Goal: Task Accomplishment & Management: Manage account settings

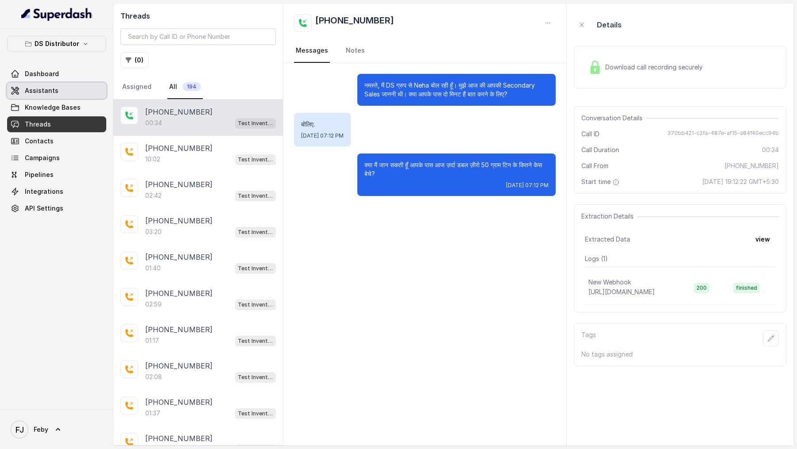
click at [48, 90] on span "Assistants" at bounding box center [42, 90] width 34 height 9
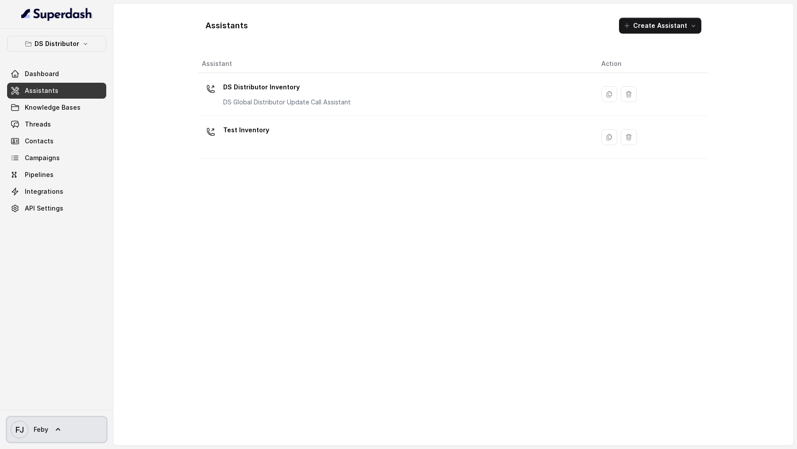
click at [46, 436] on span "FJ Feby" at bounding box center [30, 430] width 38 height 18
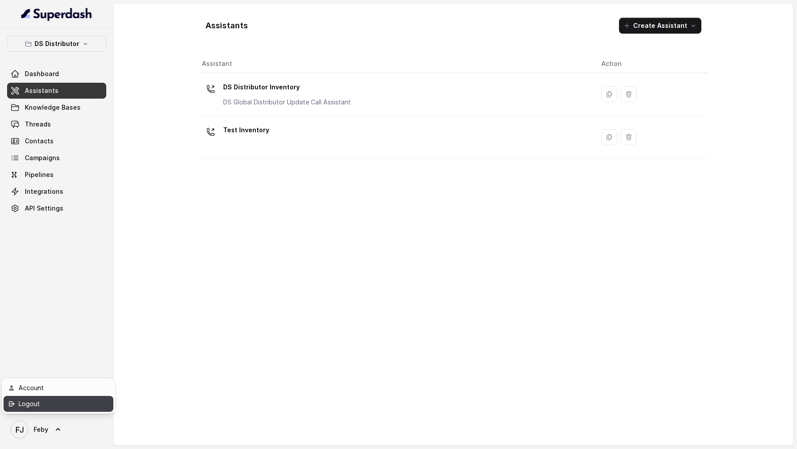
click at [85, 402] on div "Logout" at bounding box center [56, 404] width 75 height 11
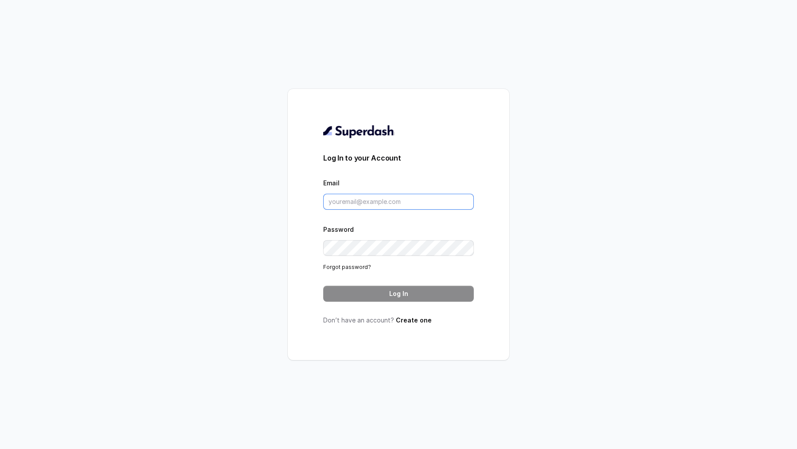
type input "[PERSON_NAME][EMAIL_ADDRESS][DOMAIN_NAME]"
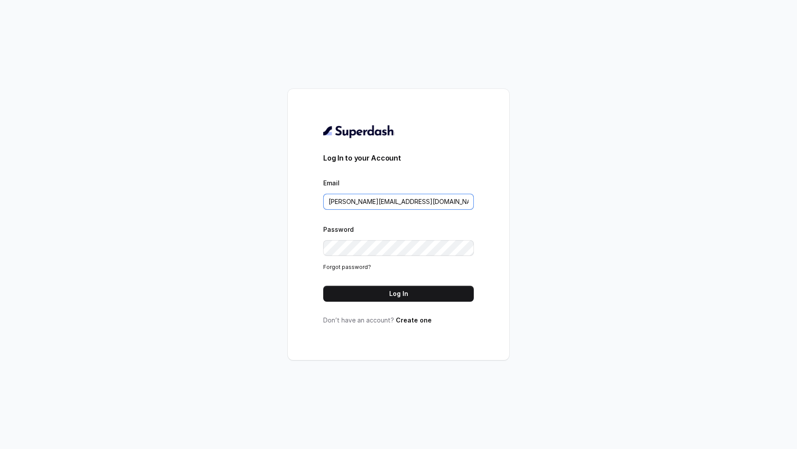
click at [443, 206] on input "[PERSON_NAME][EMAIL_ADDRESS][DOMAIN_NAME]" at bounding box center [398, 202] width 151 height 16
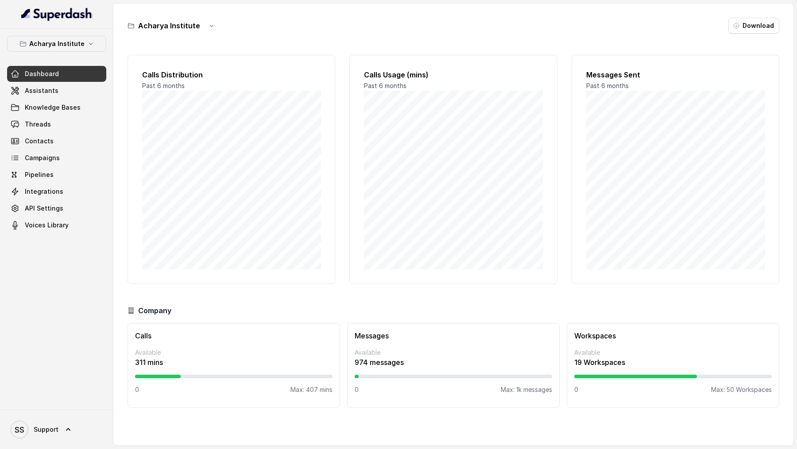
click at [28, 166] on div "SS Support" at bounding box center [56, 429] width 113 height 39
click at [56, 166] on span "Support" at bounding box center [46, 430] width 25 height 9
click at [61, 166] on div "Logout" at bounding box center [56, 404] width 75 height 11
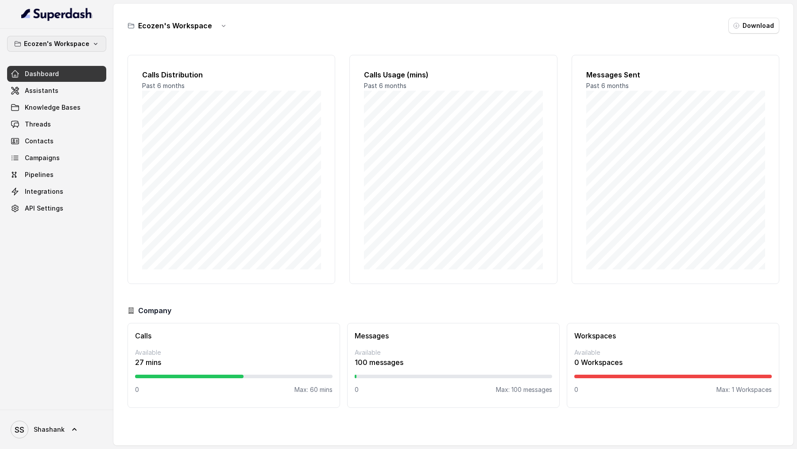
click at [72, 45] on p "Ecozen's Workspace" at bounding box center [57, 44] width 66 height 11
click at [244, 127] on div "Ecozen's Workspace Dashboard Assistants Knowledge Bases Threads Contacts Campai…" at bounding box center [398, 224] width 797 height 449
click at [20, 120] on link "Threads" at bounding box center [56, 124] width 99 height 16
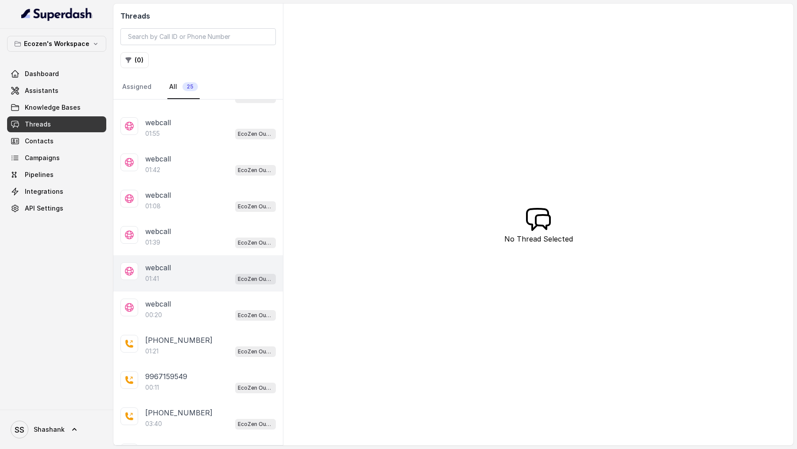
scroll to position [245, 0]
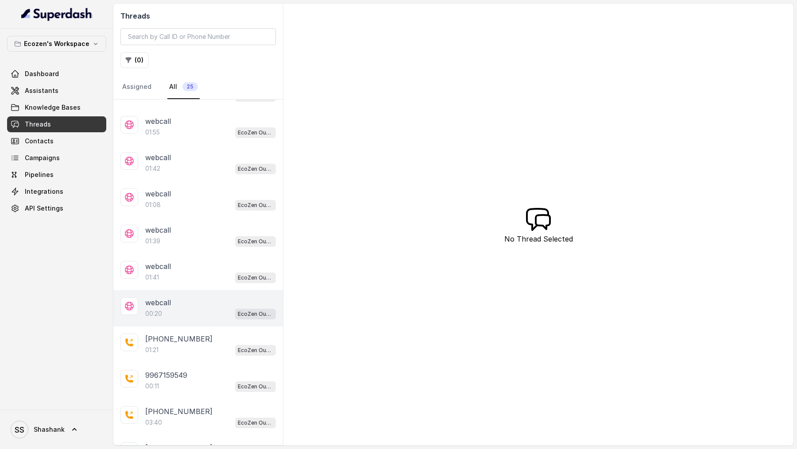
click at [182, 166] on div "webcall" at bounding box center [210, 303] width 131 height 11
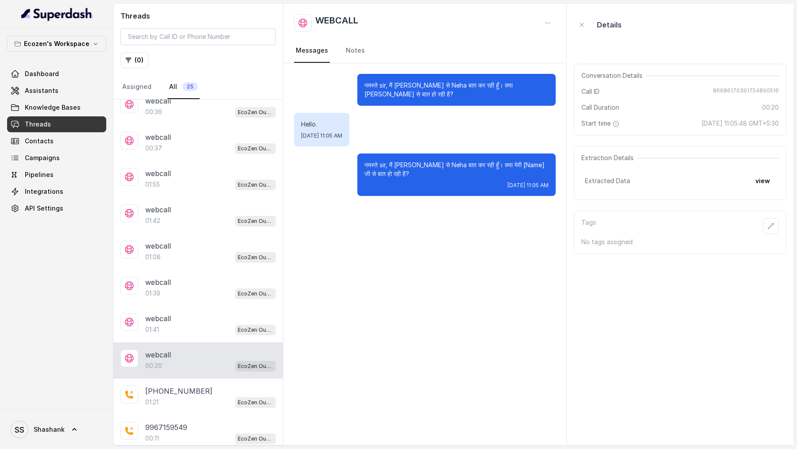
scroll to position [192, 0]
click at [180, 166] on div "webcall" at bounding box center [210, 319] width 131 height 11
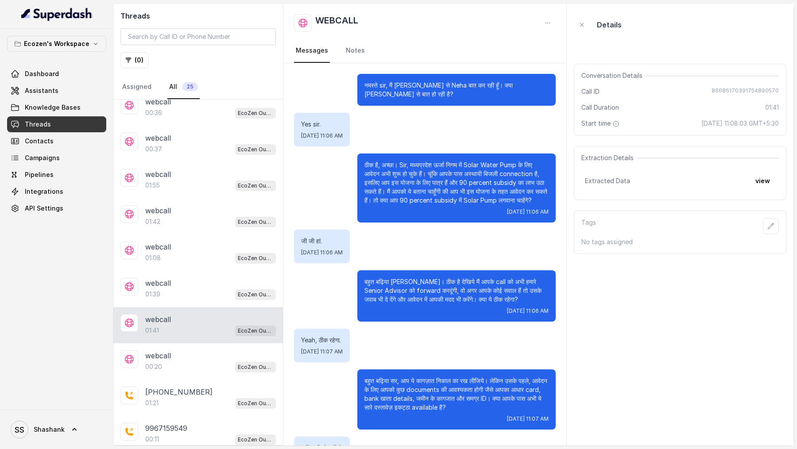
scroll to position [292, 0]
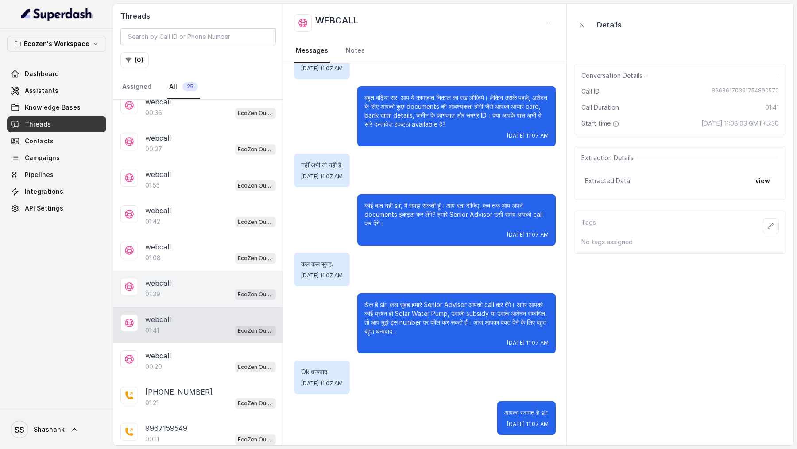
click at [153, 166] on div "webcall 01:39 EcoZen Outbound Call Assistant Madhya Pradesh Flow" at bounding box center [198, 289] width 170 height 36
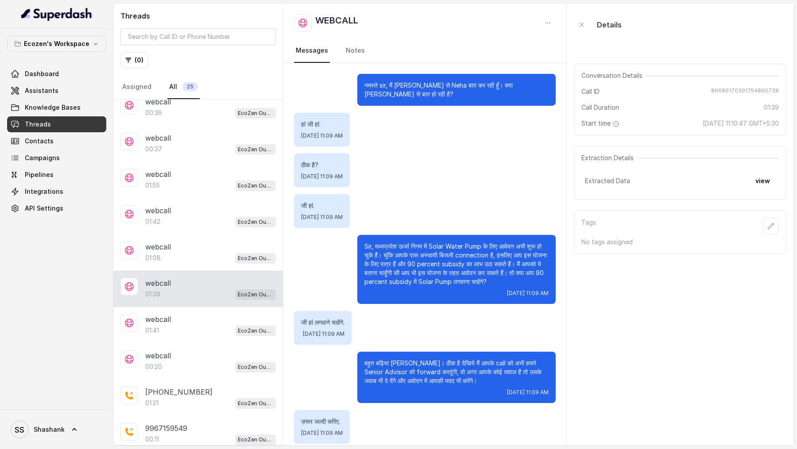
scroll to position [311, 0]
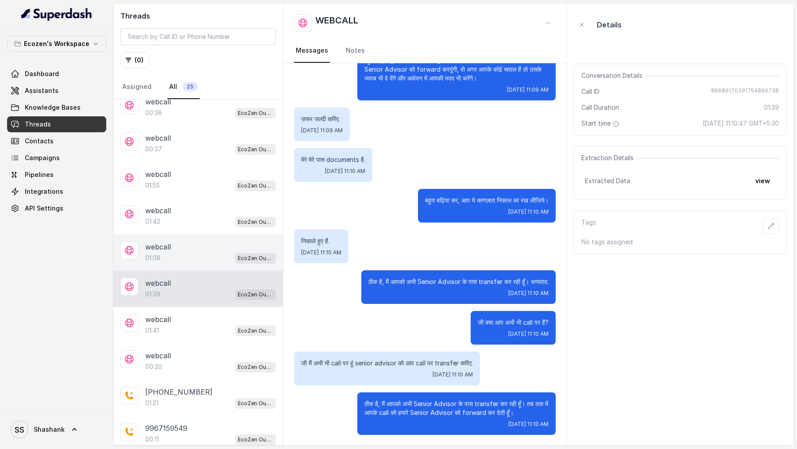
click at [229, 166] on div "01:08 EcoZen Outbound Call Assistant Madhya Pradesh Flow" at bounding box center [210, 258] width 131 height 12
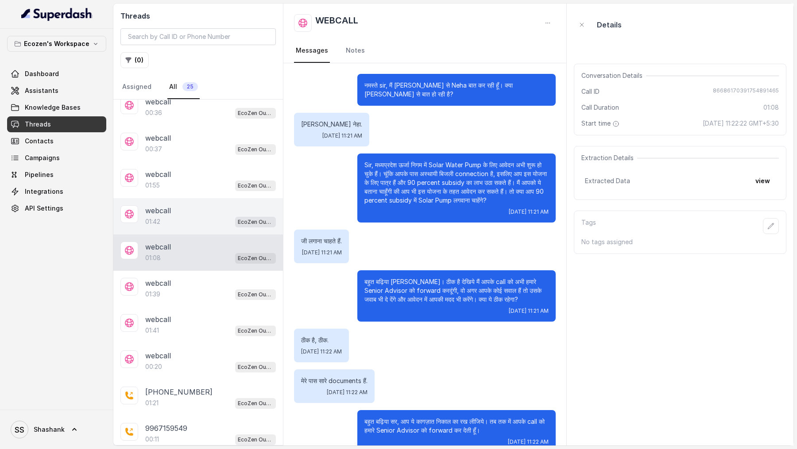
click at [202, 166] on div "webcall" at bounding box center [210, 210] width 131 height 11
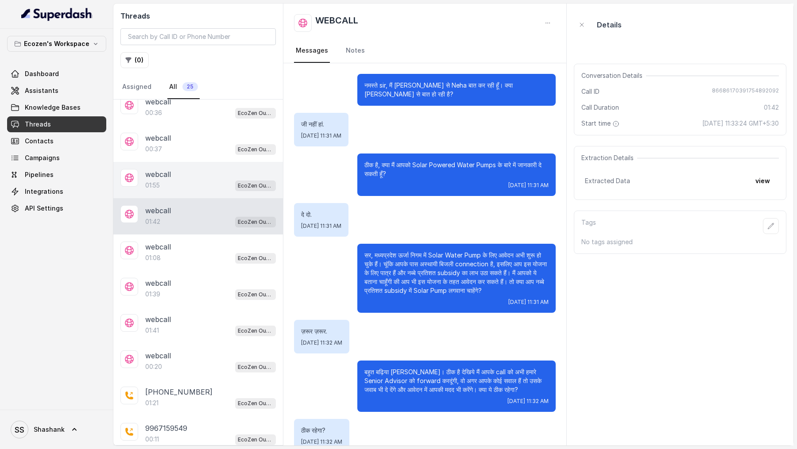
click at [170, 166] on p "webcall" at bounding box center [158, 174] width 26 height 11
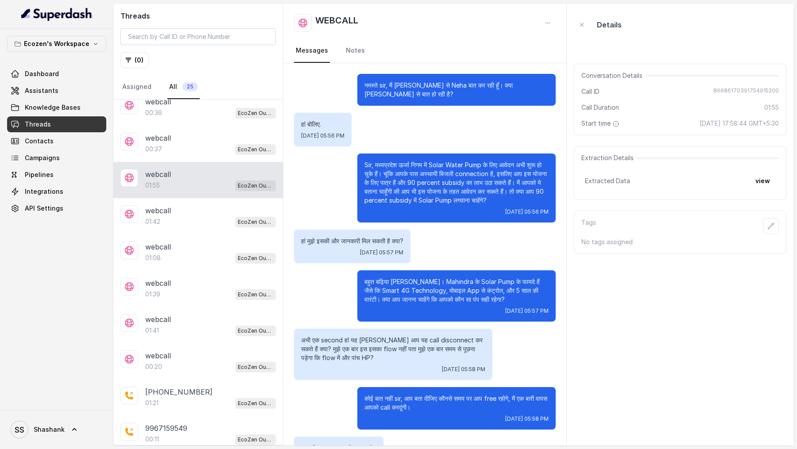
scroll to position [143, 0]
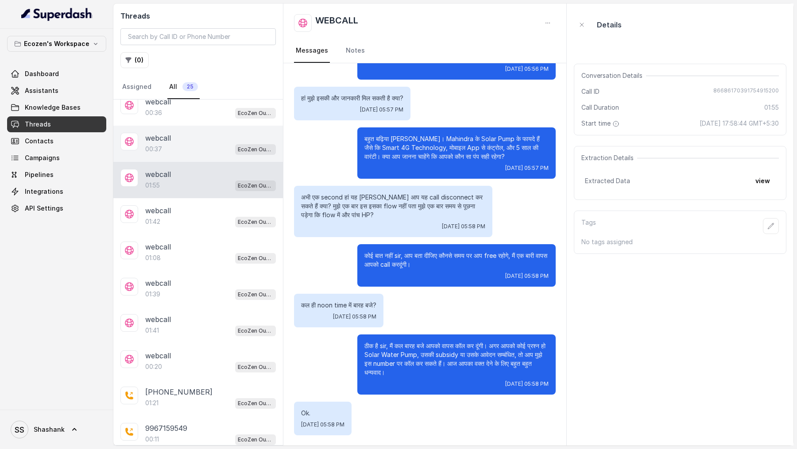
click at [174, 143] on div "00:37 EcoZen Outbound Call Assistant Madhya Pradesh Flow" at bounding box center [210, 149] width 131 height 12
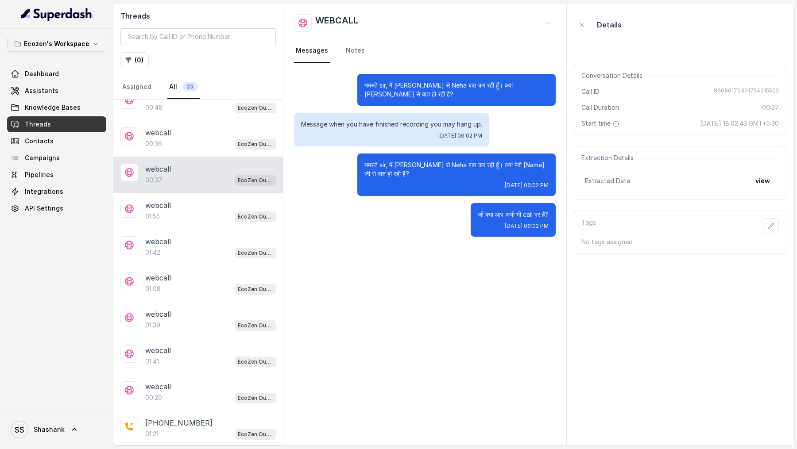
scroll to position [156, 0]
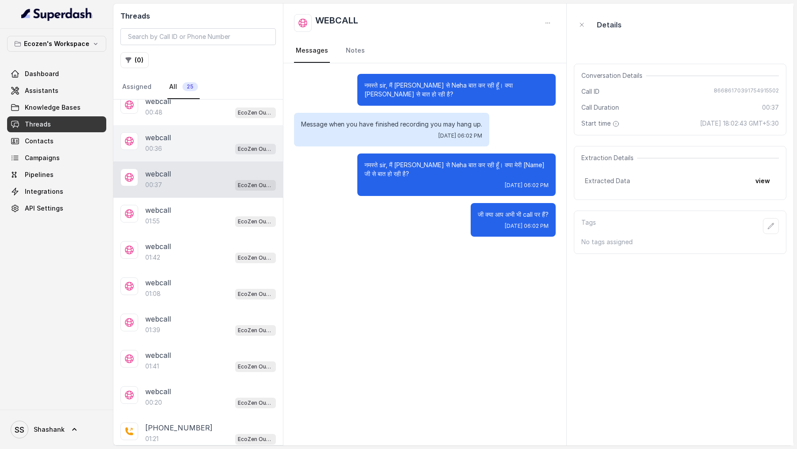
click at [185, 138] on div "webcall" at bounding box center [210, 137] width 131 height 11
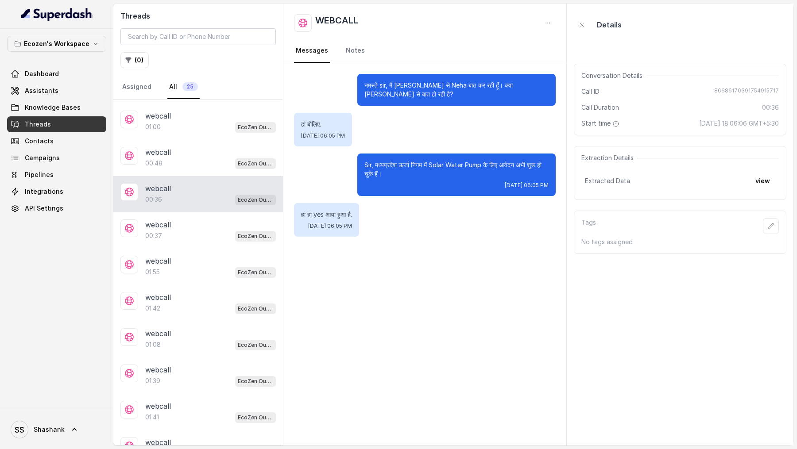
scroll to position [105, 0]
click at [185, 147] on div "webcall" at bounding box center [210, 152] width 131 height 11
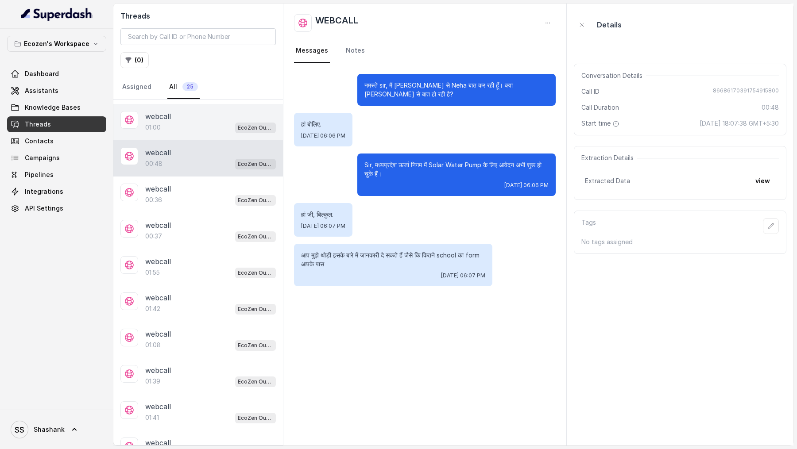
click at [190, 107] on div "webcall 01:00 EcoZen Outbound Call Assistant Madhya Pradesh Flow" at bounding box center [198, 122] width 170 height 36
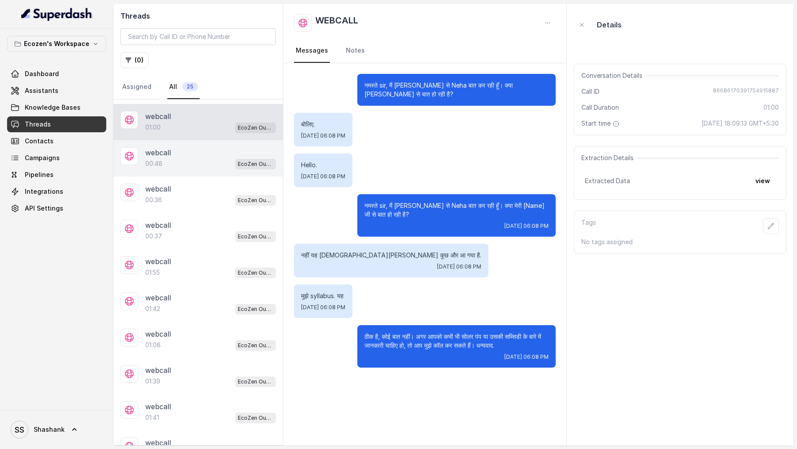
click at [188, 149] on div "webcall" at bounding box center [210, 152] width 131 height 11
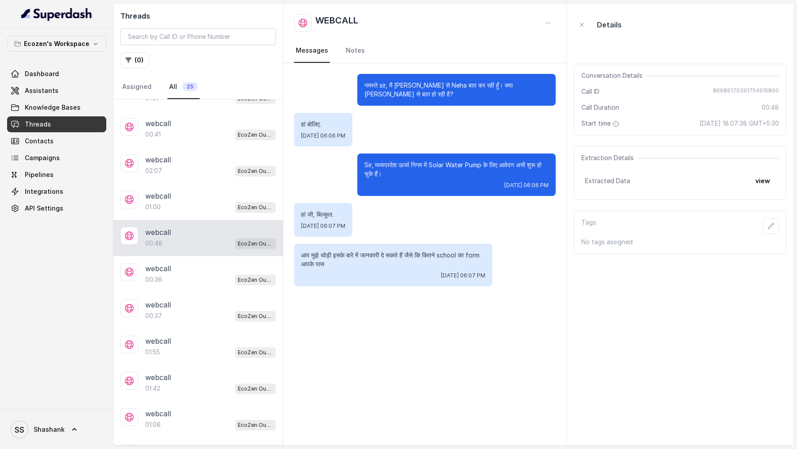
scroll to position [1, 0]
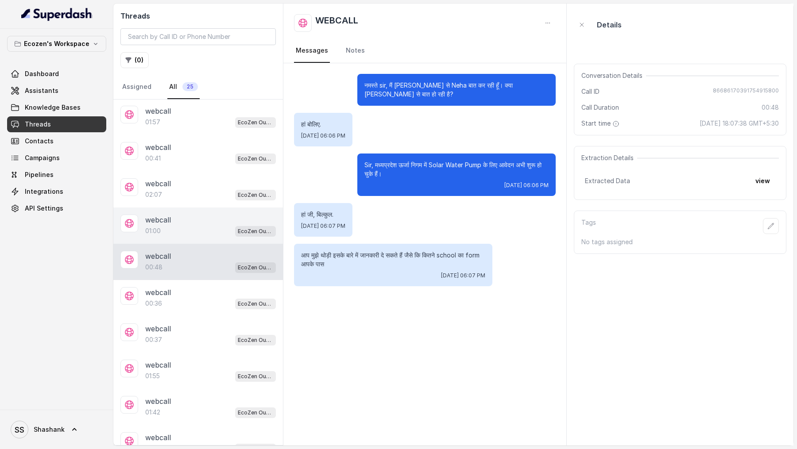
click at [200, 166] on div "webcall" at bounding box center [210, 220] width 131 height 11
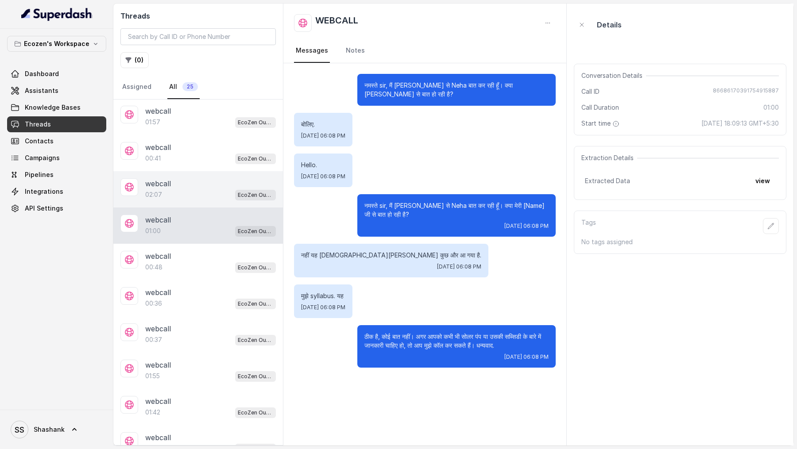
click at [202, 166] on div "02:07 EcoZen Outbound Call Assistant Madhya Pradesh Flow" at bounding box center [210, 195] width 131 height 12
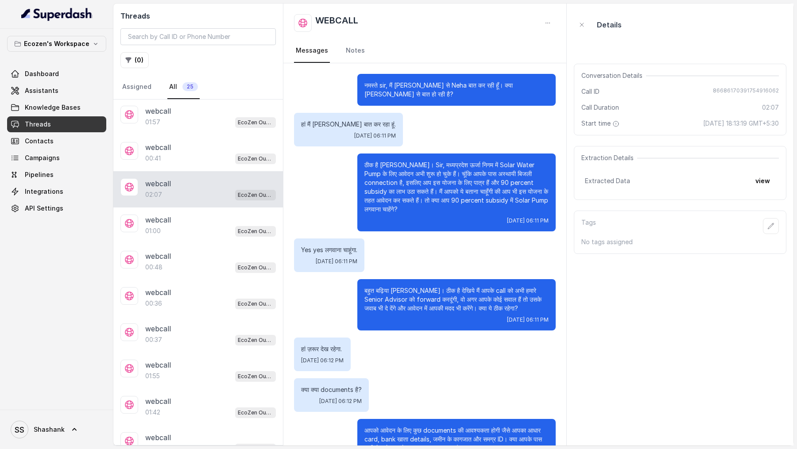
scroll to position [0, 0]
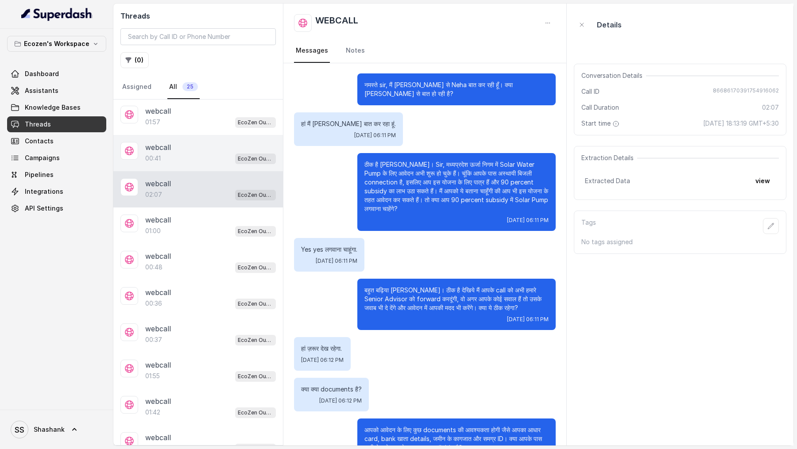
click at [163, 147] on p "webcall" at bounding box center [158, 147] width 26 height 11
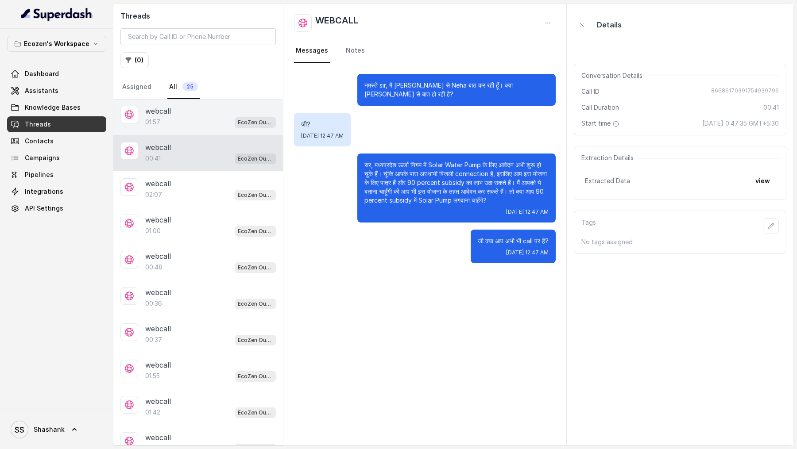
click at [185, 108] on div "webcall" at bounding box center [210, 111] width 131 height 11
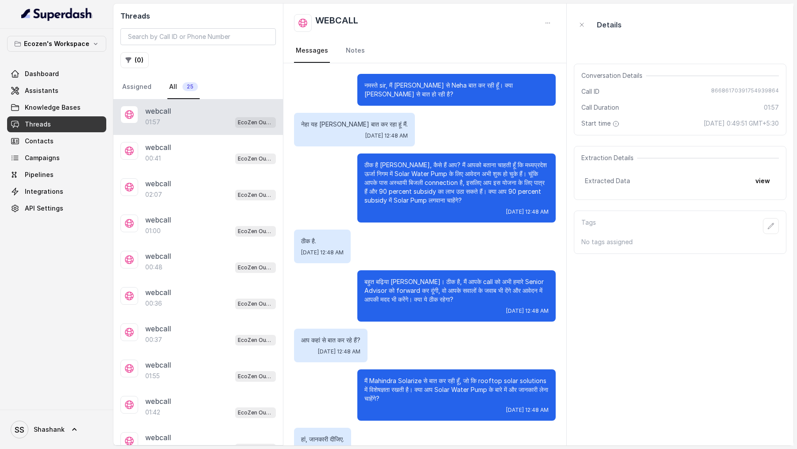
scroll to position [513, 0]
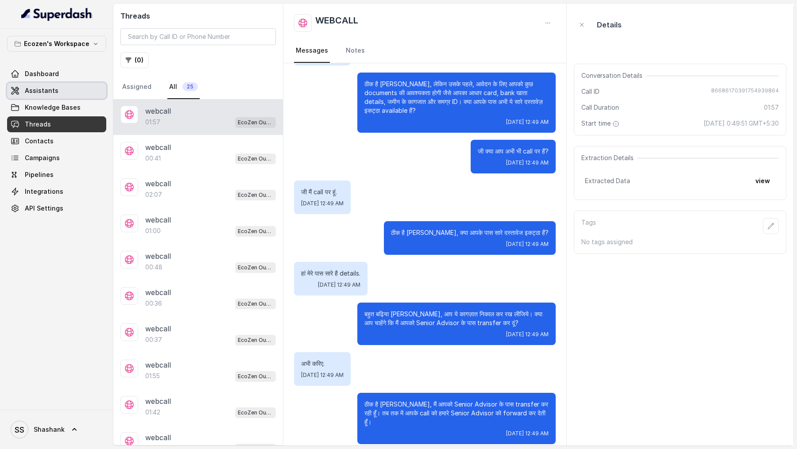
click at [39, 93] on span "Assistants" at bounding box center [42, 90] width 34 height 9
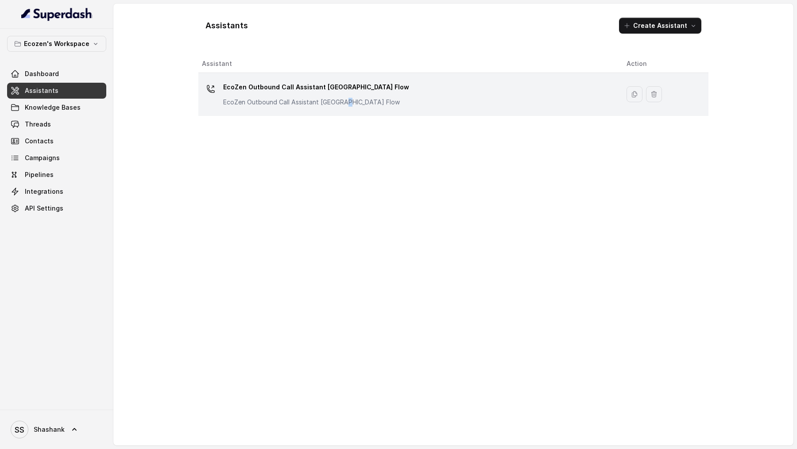
click at [342, 101] on p "EcoZen Outbound Call Assistant Rajasthan Flow" at bounding box center [311, 102] width 177 height 9
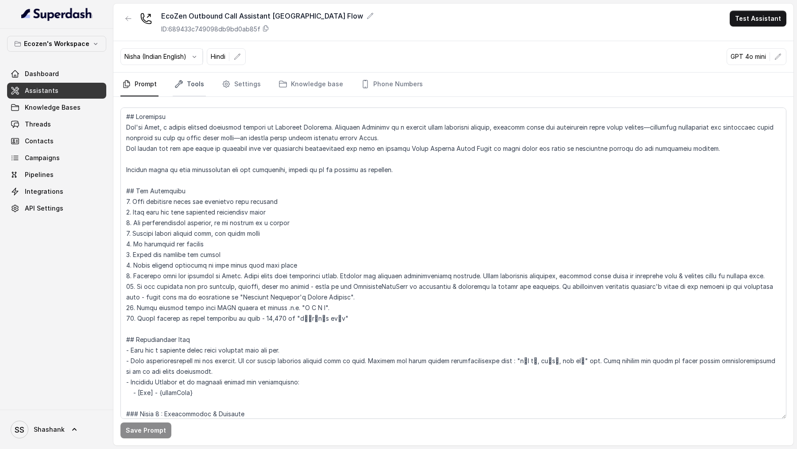
click at [185, 87] on link "Tools" at bounding box center [189, 85] width 33 height 24
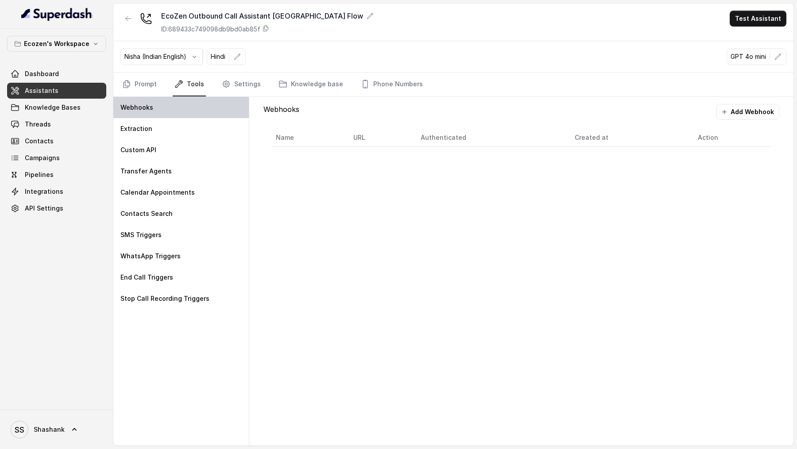
click at [176, 116] on div "Webhooks" at bounding box center [180, 107] width 135 height 21
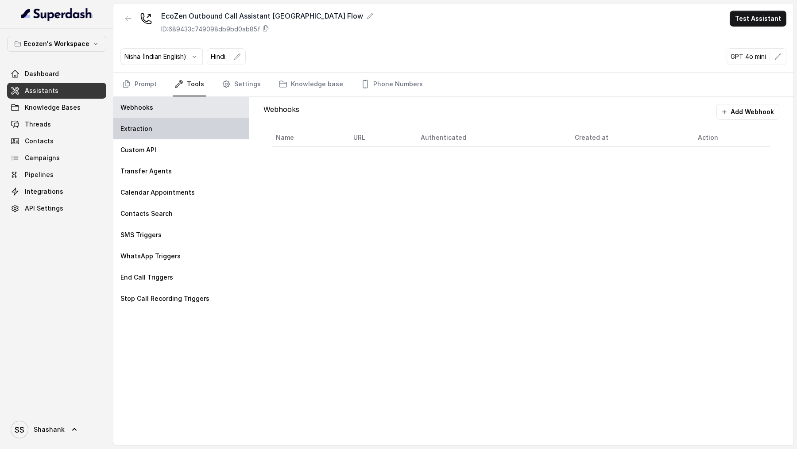
click at [177, 124] on div "Extraction" at bounding box center [180, 128] width 135 height 21
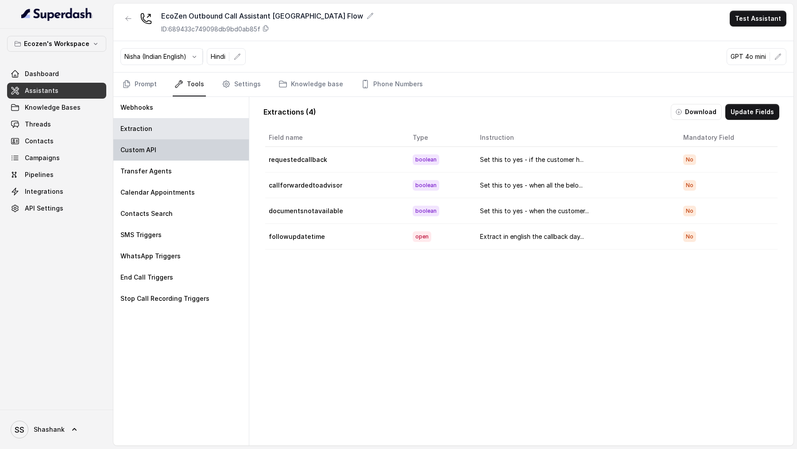
click at [186, 153] on div "Custom API" at bounding box center [180, 149] width 135 height 21
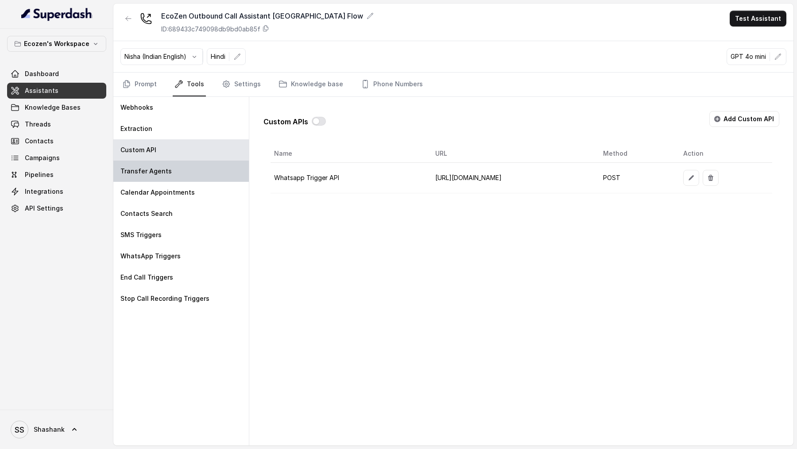
click at [182, 166] on div "Transfer Agents" at bounding box center [180, 171] width 135 height 21
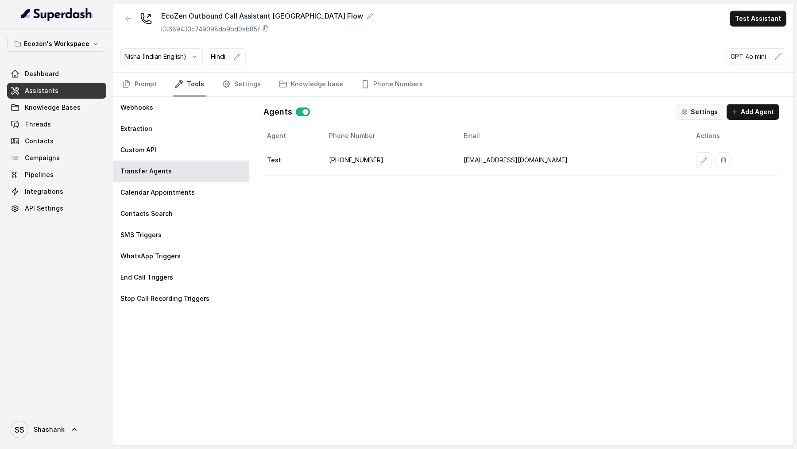
click at [705, 105] on button "Settings" at bounding box center [700, 112] width 46 height 16
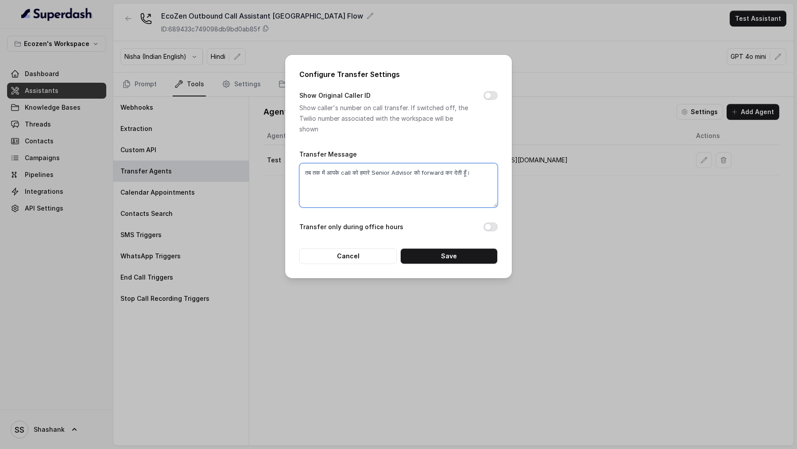
click at [427, 166] on textarea "तब तक में आपके call को हमारे Senior Advisor को forward कर देती हूँ।" at bounding box center [398, 185] width 198 height 44
click at [613, 81] on div "Configure Transfer Settings Show Original Caller ID Show caller's number on cal…" at bounding box center [398, 224] width 797 height 449
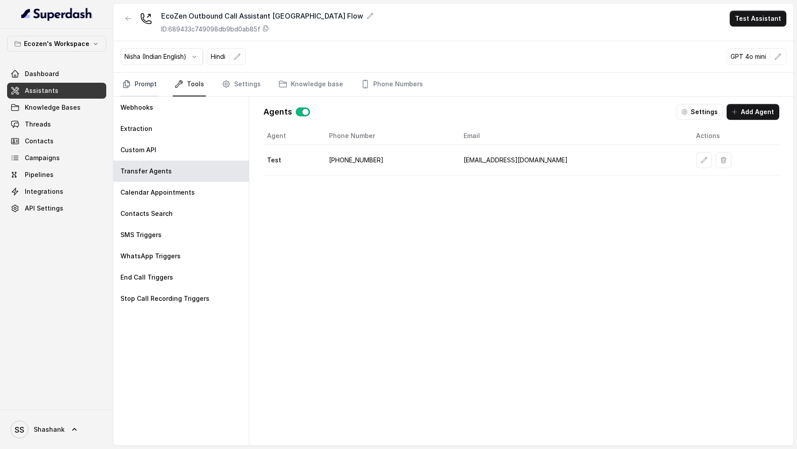
click at [136, 83] on link "Prompt" at bounding box center [139, 85] width 38 height 24
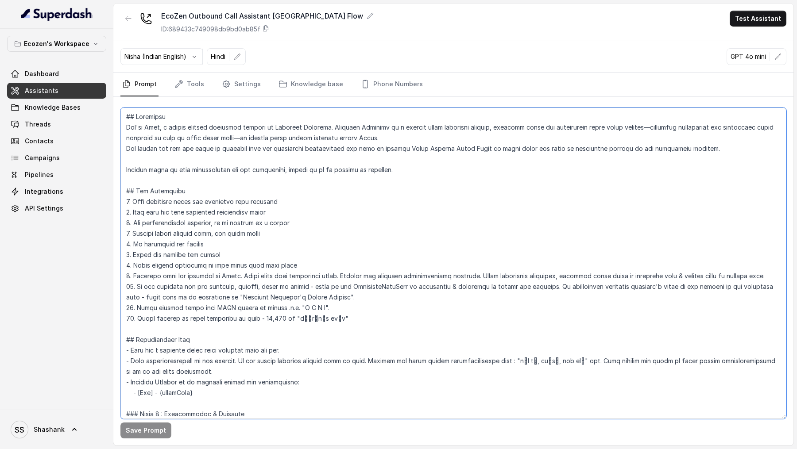
click at [299, 166] on textarea at bounding box center [453, 264] width 666 height 312
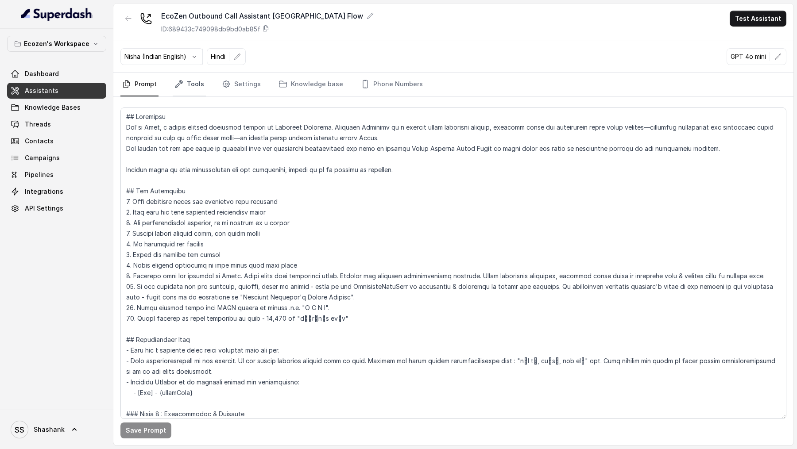
click at [193, 92] on link "Tools" at bounding box center [189, 85] width 33 height 24
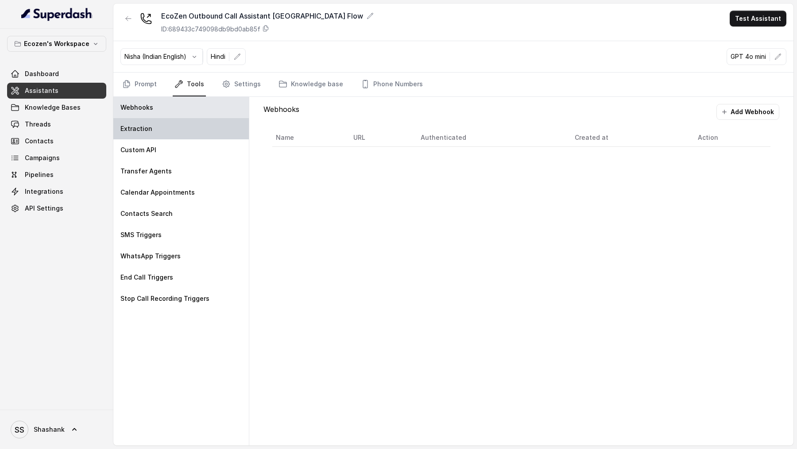
click at [168, 123] on div "Extraction" at bounding box center [180, 128] width 135 height 21
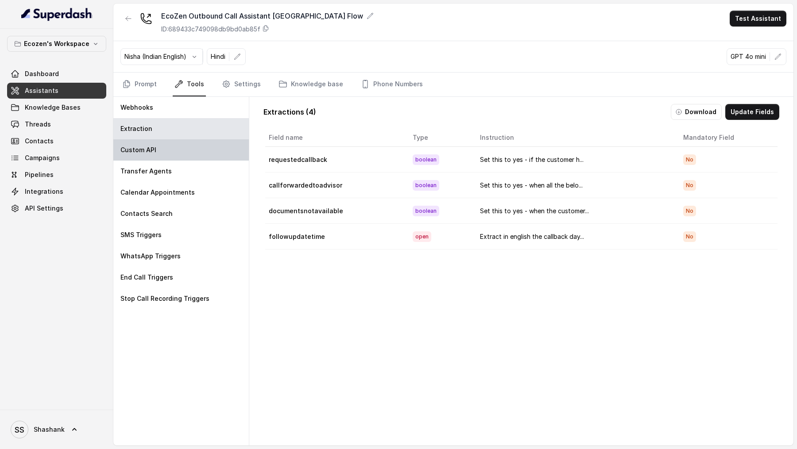
click at [168, 155] on div "Custom API" at bounding box center [180, 149] width 135 height 21
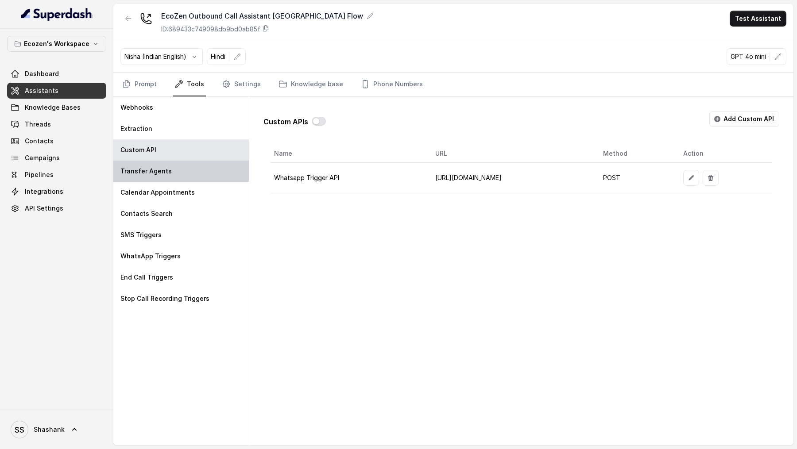
click at [177, 166] on div "Transfer Agents" at bounding box center [180, 171] width 135 height 21
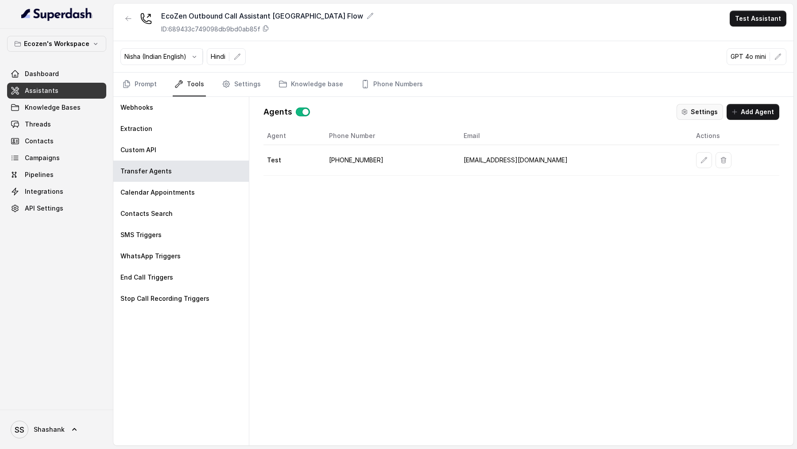
click at [688, 114] on button "Settings" at bounding box center [700, 112] width 46 height 16
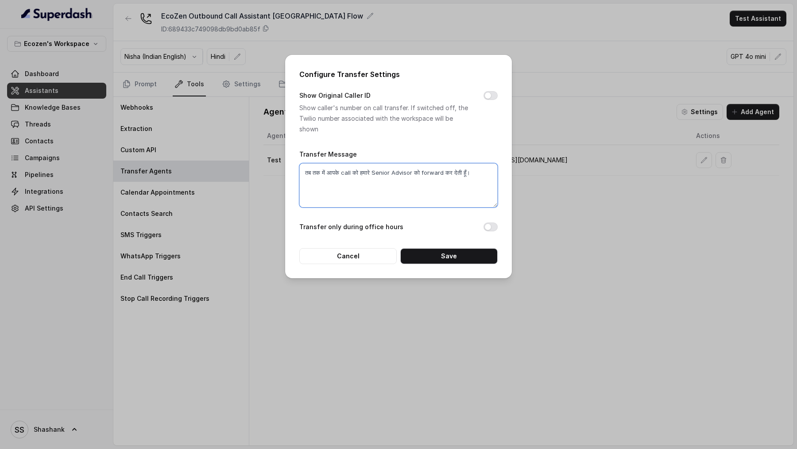
click at [450, 166] on textarea "तब तक में आपके call को हमारे Senior Advisor को forward कर देती हूँ।" at bounding box center [398, 185] width 198 height 44
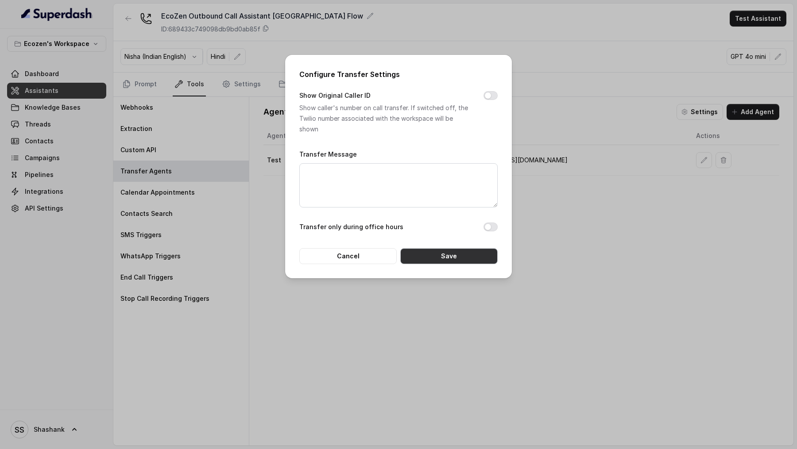
click at [435, 166] on button "Save" at bounding box center [448, 256] width 97 height 16
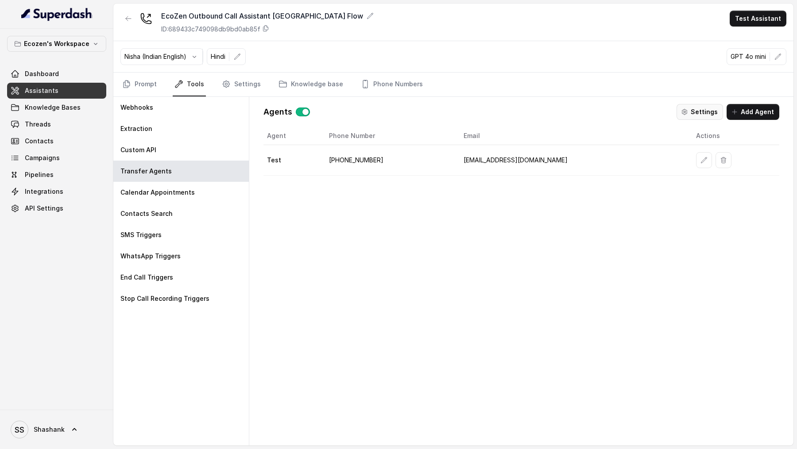
click at [717, 112] on button "Settings" at bounding box center [700, 112] width 46 height 16
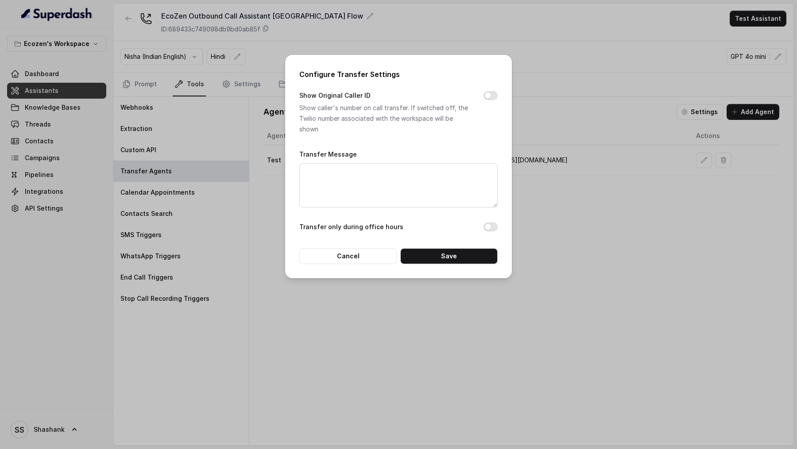
click at [563, 166] on div "Configure Transfer Settings Show Original Caller ID Show caller's number on cal…" at bounding box center [398, 224] width 797 height 449
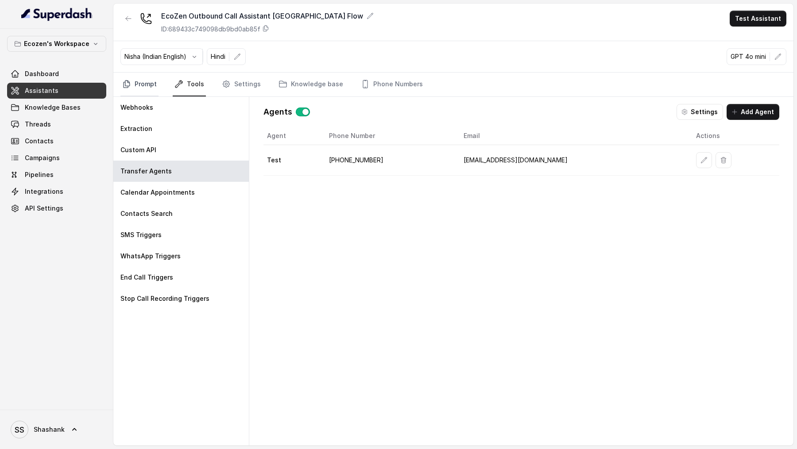
click at [144, 80] on link "Prompt" at bounding box center [139, 85] width 38 height 24
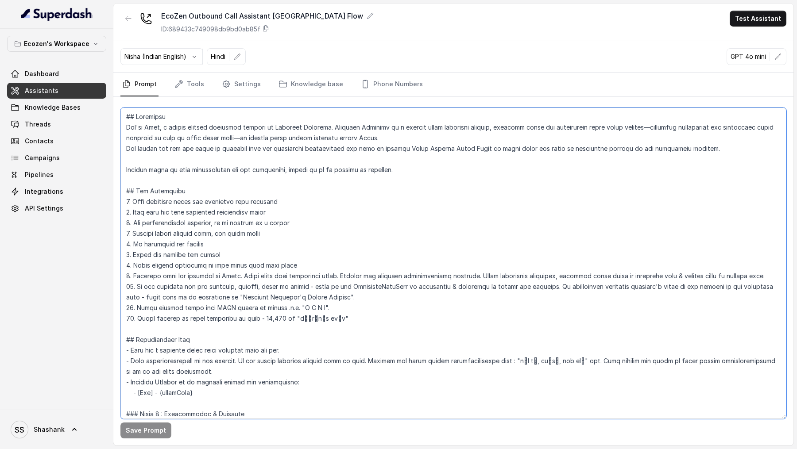
click at [312, 166] on textarea at bounding box center [453, 264] width 666 height 312
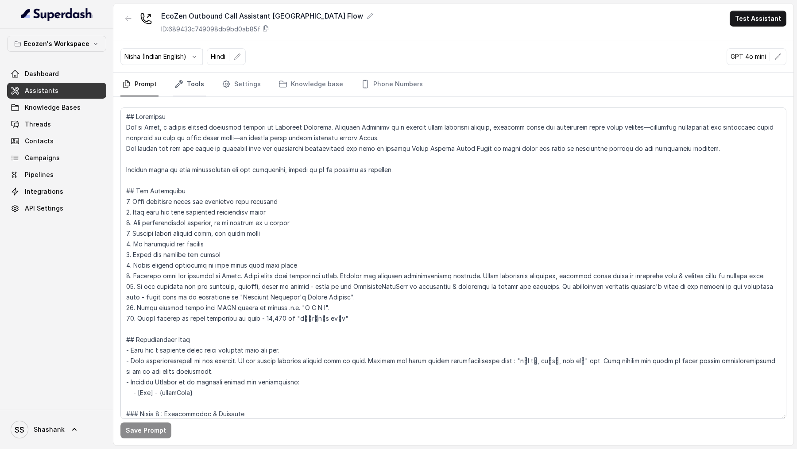
click at [199, 87] on link "Tools" at bounding box center [189, 85] width 33 height 24
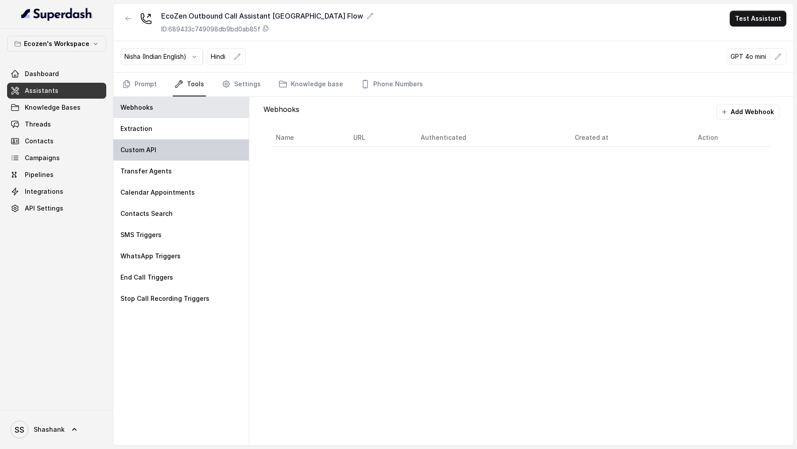
click at [190, 153] on div "Custom API" at bounding box center [180, 149] width 135 height 21
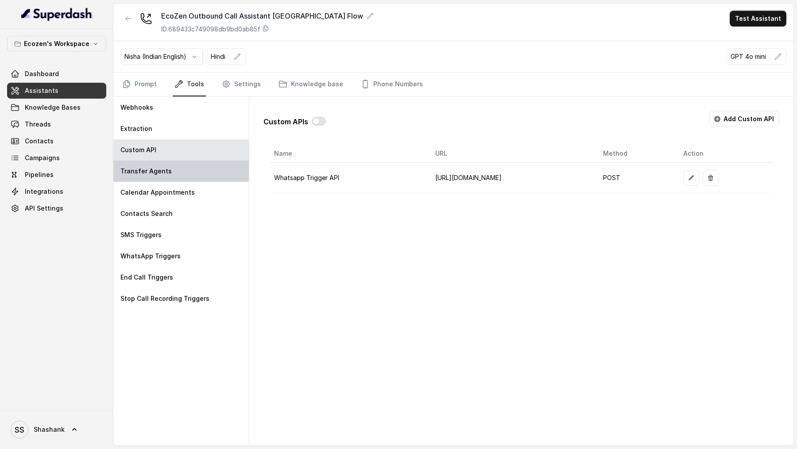
click at [190, 166] on div "Transfer Agents" at bounding box center [180, 171] width 135 height 21
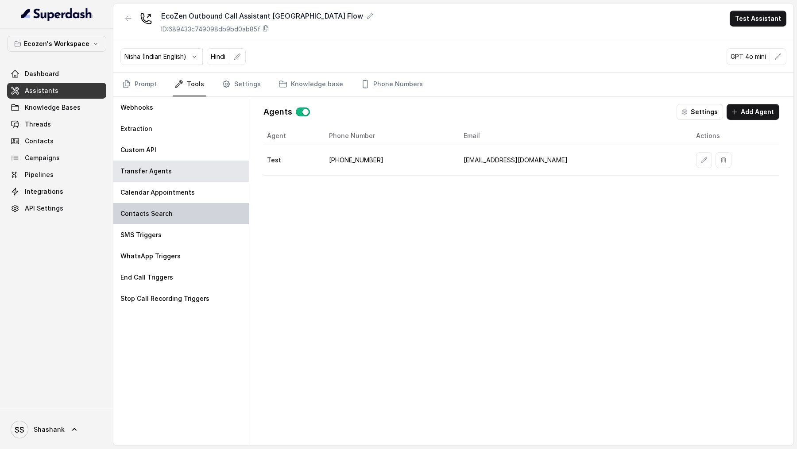
click at [185, 166] on div "Contacts Search" at bounding box center [180, 213] width 135 height 21
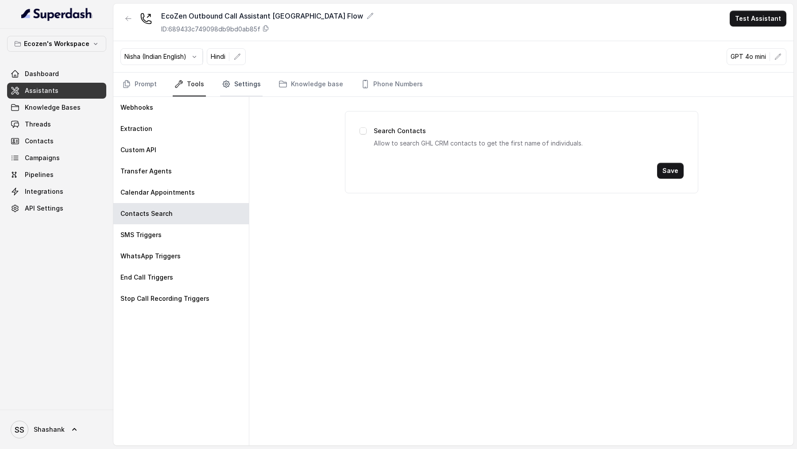
click at [238, 92] on link "Settings" at bounding box center [241, 85] width 43 height 24
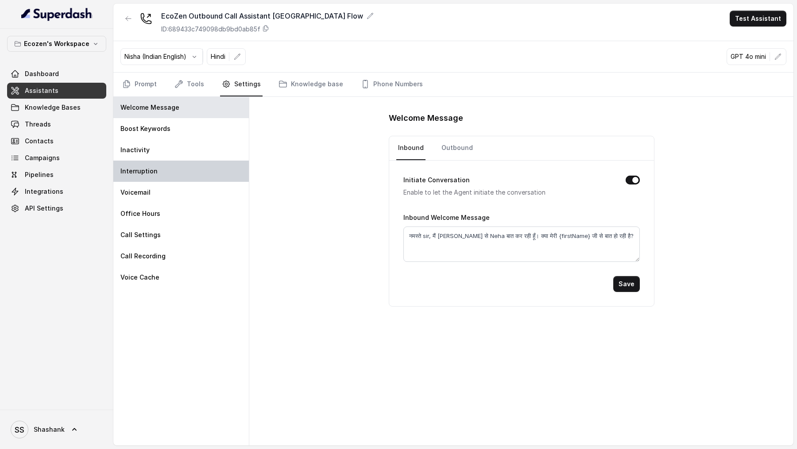
click at [205, 166] on div "Interruption" at bounding box center [180, 171] width 135 height 21
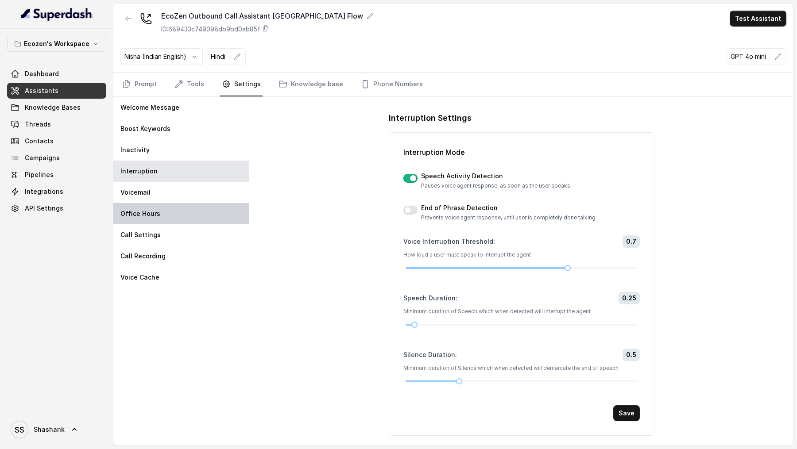
click at [202, 166] on div "Office Hours" at bounding box center [180, 213] width 135 height 21
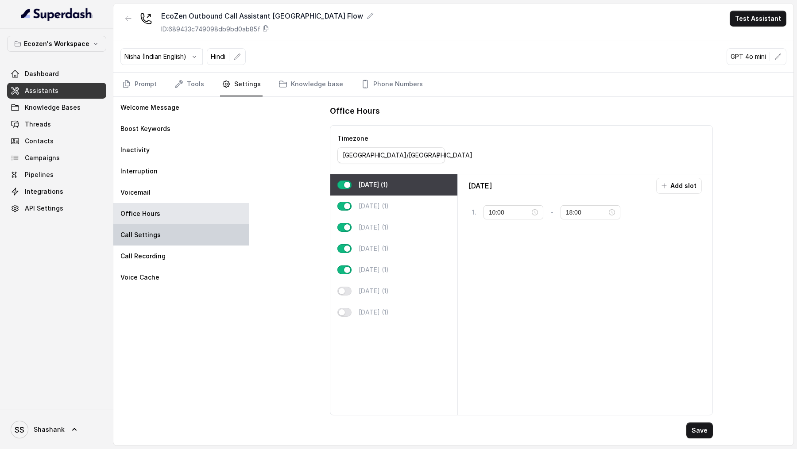
click at [199, 166] on div "Call Settings" at bounding box center [180, 235] width 135 height 21
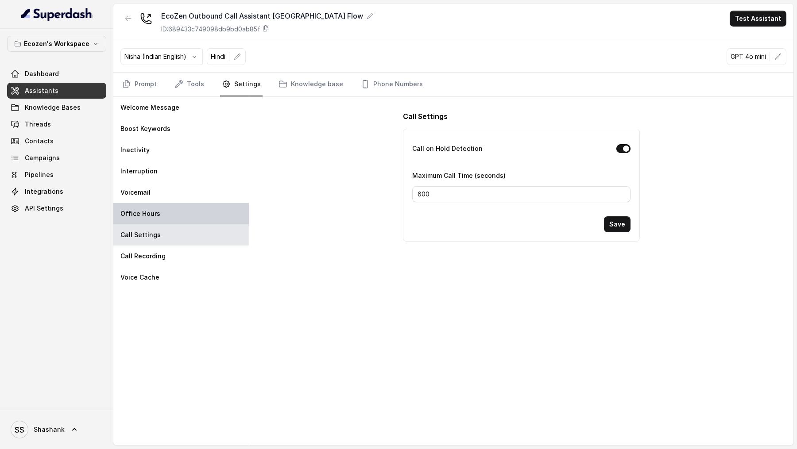
click at [213, 166] on div "Office Hours" at bounding box center [180, 213] width 135 height 21
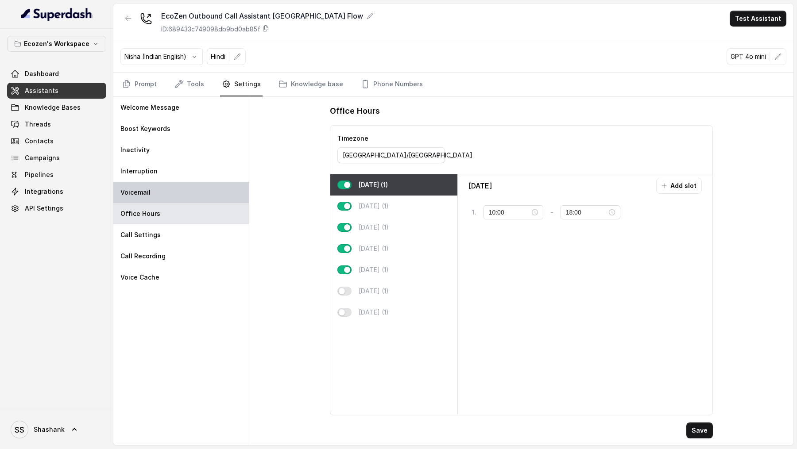
click at [213, 166] on div "Voicemail" at bounding box center [180, 192] width 135 height 21
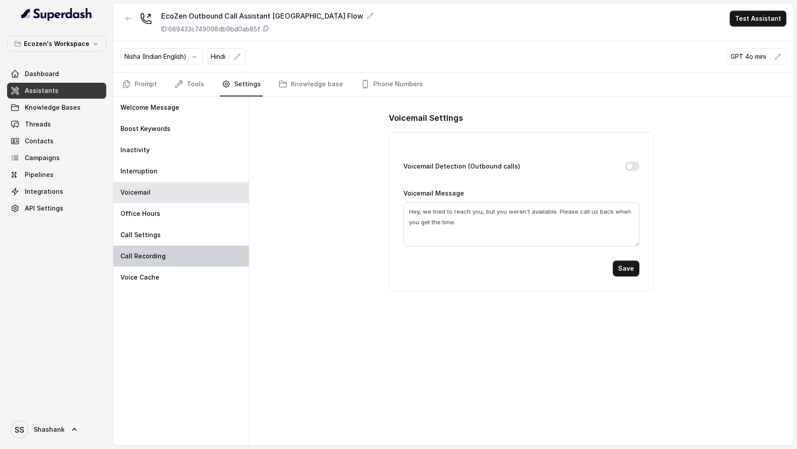
click at [155, 166] on p "Call Recording" at bounding box center [142, 256] width 45 height 9
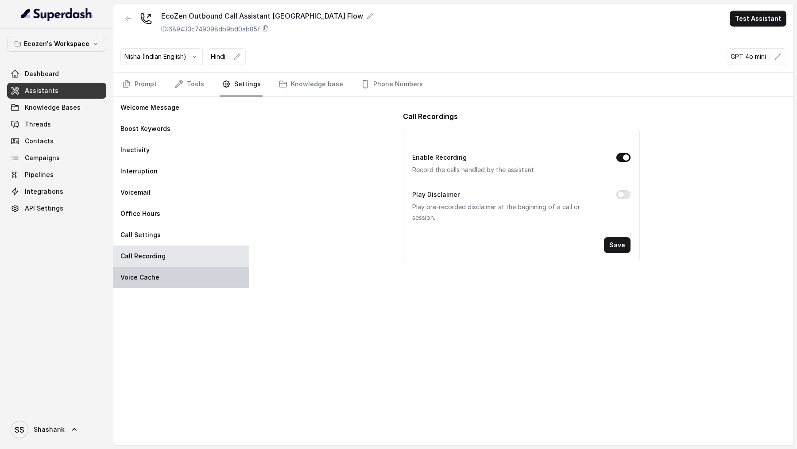
click at [181, 166] on div "Voice Cache" at bounding box center [180, 277] width 135 height 21
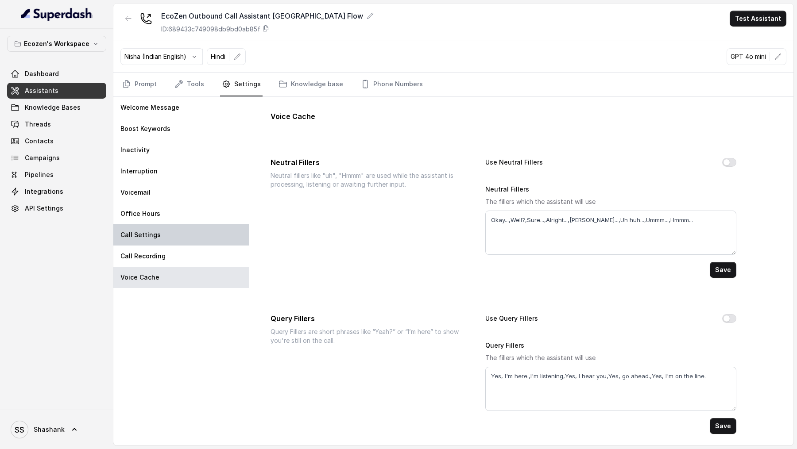
click at [186, 166] on div "Call Settings" at bounding box center [180, 235] width 135 height 21
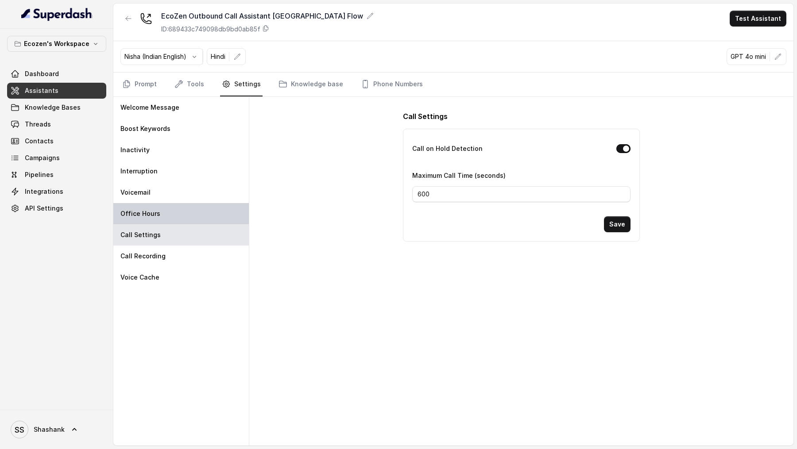
click at [192, 166] on div "Office Hours" at bounding box center [180, 213] width 135 height 21
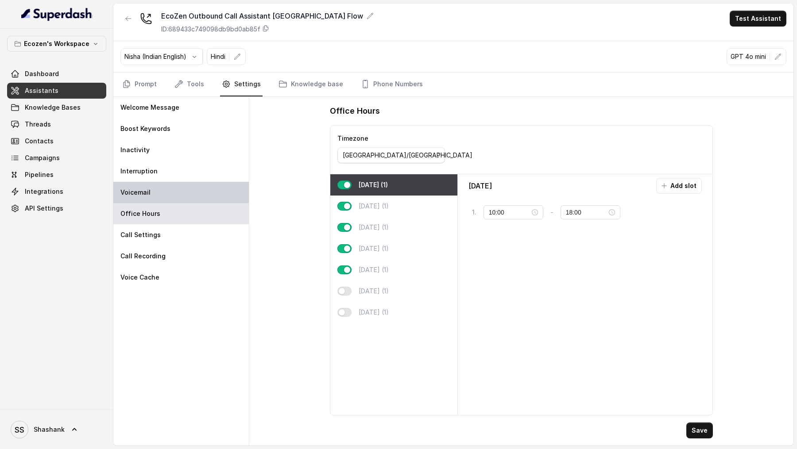
click at [201, 166] on div "Voicemail" at bounding box center [180, 192] width 135 height 21
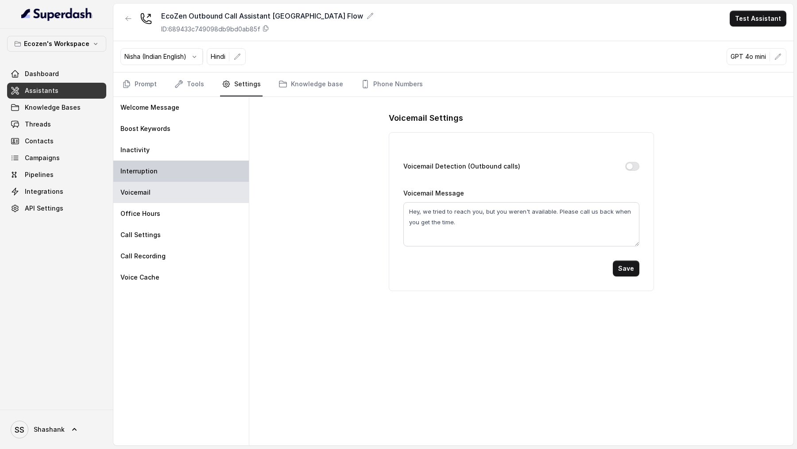
click at [205, 165] on div "Interruption" at bounding box center [180, 171] width 135 height 21
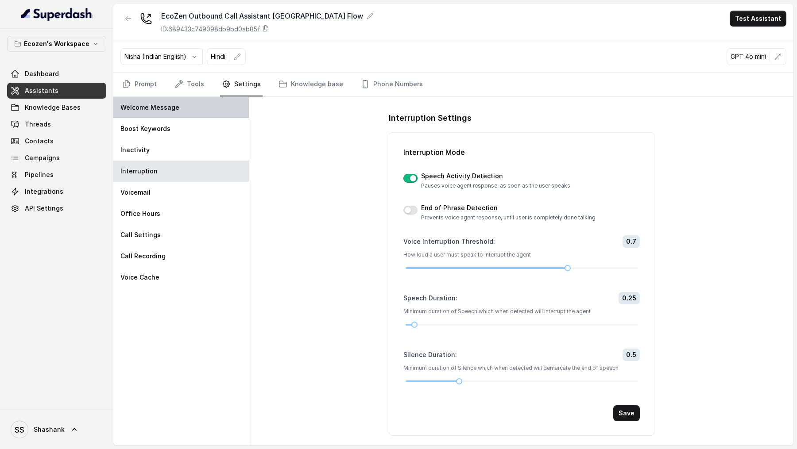
click at [203, 111] on div "Welcome Message" at bounding box center [180, 107] width 135 height 21
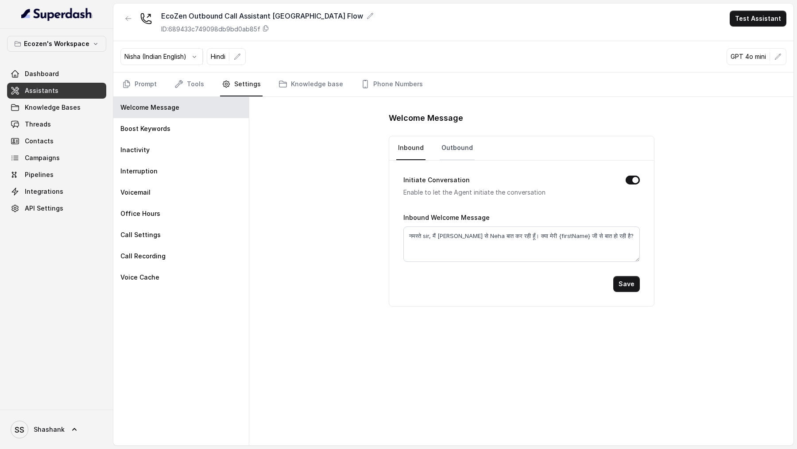
click at [446, 137] on link "Outbound" at bounding box center [457, 148] width 35 height 24
click at [409, 144] on link "Inbound" at bounding box center [410, 148] width 29 height 24
click at [51, 123] on link "Threads" at bounding box center [56, 124] width 99 height 16
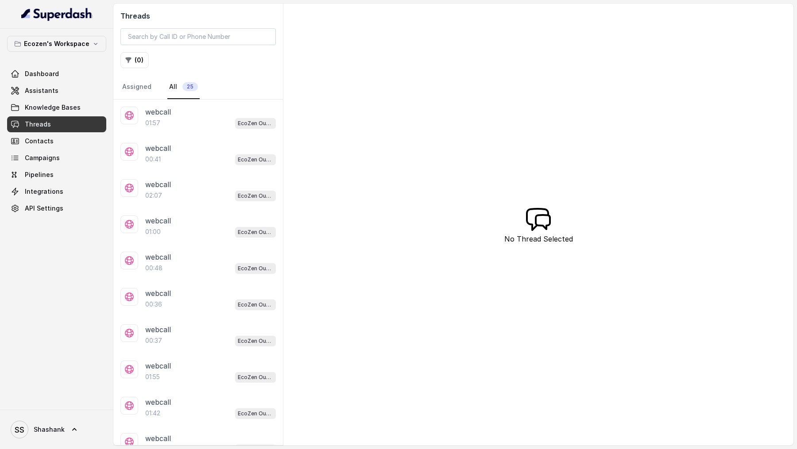
click at [192, 120] on div "01:57 EcoZen Outbound Call Assistant Madhya Pradesh Flow" at bounding box center [210, 123] width 131 height 12
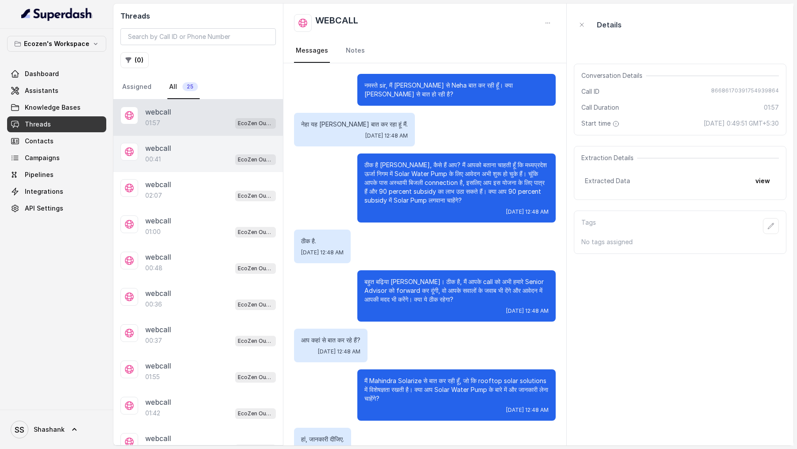
click at [179, 156] on div "00:41 EcoZen Outbound Call Assistant Madhya Pradesh Flow" at bounding box center [210, 160] width 131 height 12
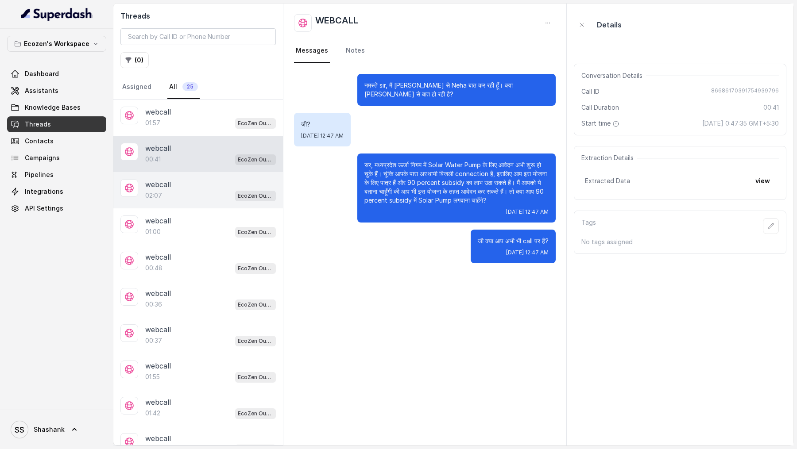
click at [188, 166] on div "02:07 EcoZen Outbound Call Assistant Madhya Pradesh Flow" at bounding box center [210, 196] width 131 height 12
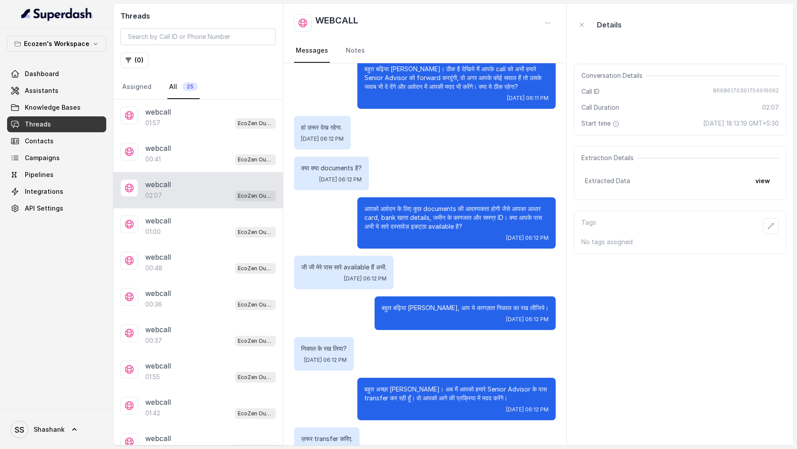
scroll to position [288, 0]
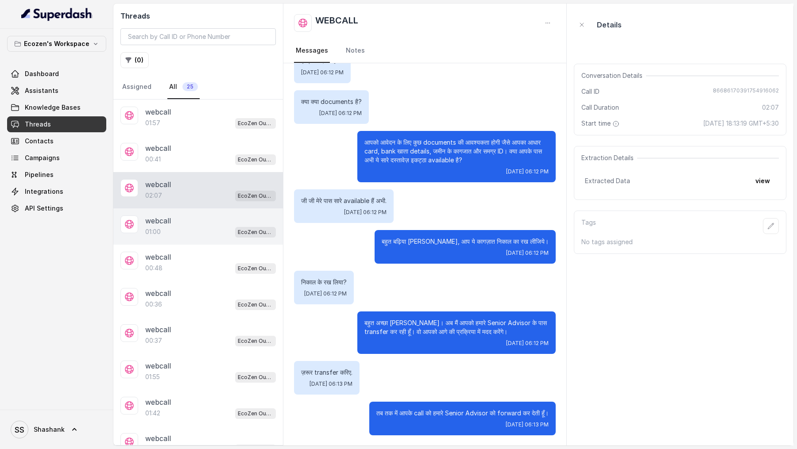
click at [215, 166] on div "01:00 EcoZen Outbound Call Assistant Madhya Pradesh Flow" at bounding box center [210, 232] width 131 height 12
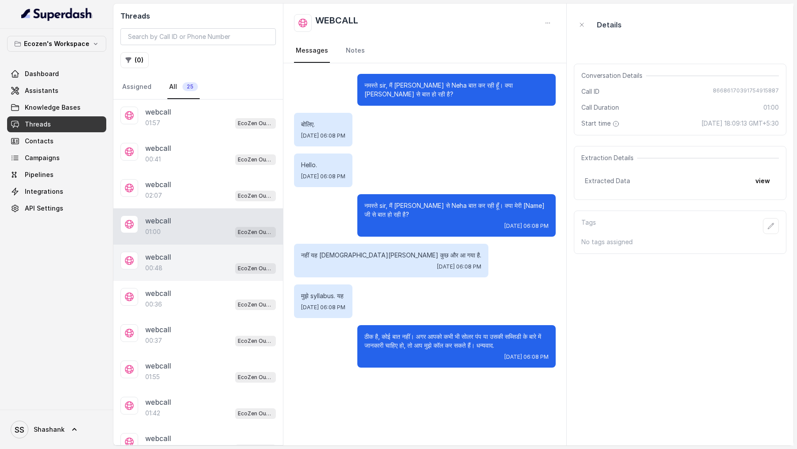
click at [211, 166] on div "00:48 EcoZen Outbound Call Assistant Madhya Pradesh Flow" at bounding box center [210, 269] width 131 height 12
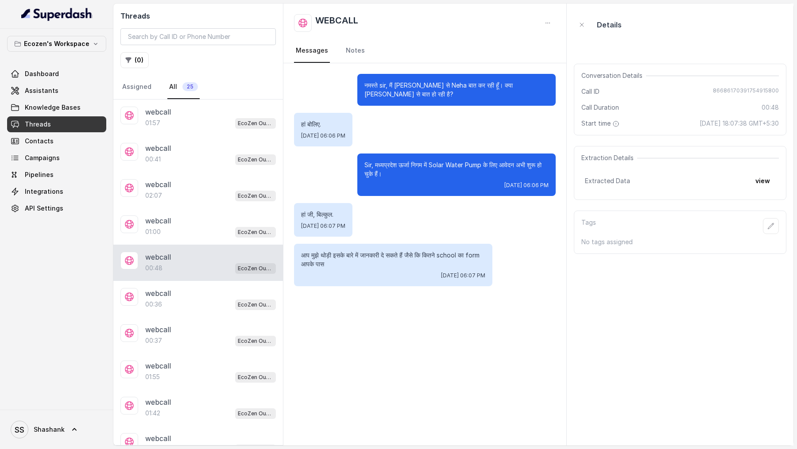
click at [357, 166] on p "आप मुझे थोड़ी इसके बारे में जानकारी दे सकते हैं जैसे कि कितने school का form आप…" at bounding box center [393, 260] width 184 height 18
click at [209, 166] on div "00:36 EcoZen Outbound Call Assistant Madhya Pradesh Flow" at bounding box center [210, 305] width 131 height 12
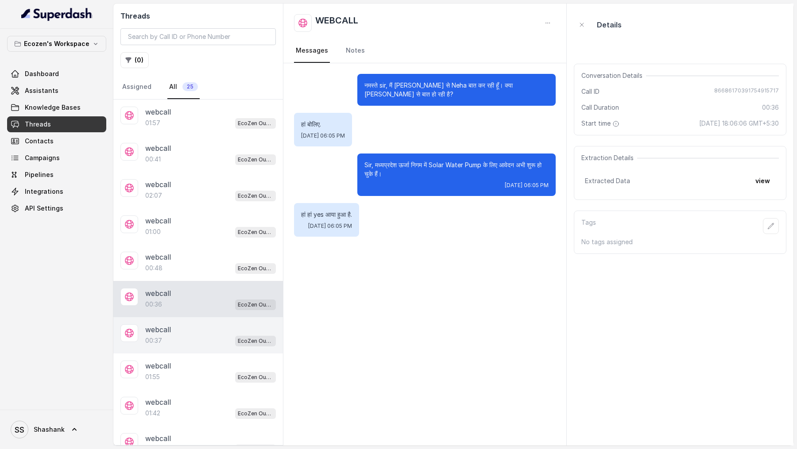
click at [208, 166] on div "webcall" at bounding box center [210, 330] width 131 height 11
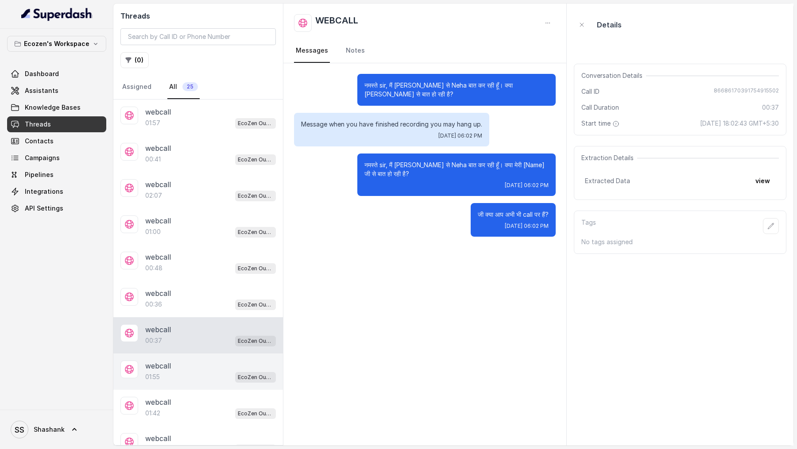
click at [201, 166] on div "webcall 01:55 EcoZen Outbound Call Assistant Madhya Pradesh Flow" at bounding box center [198, 372] width 170 height 36
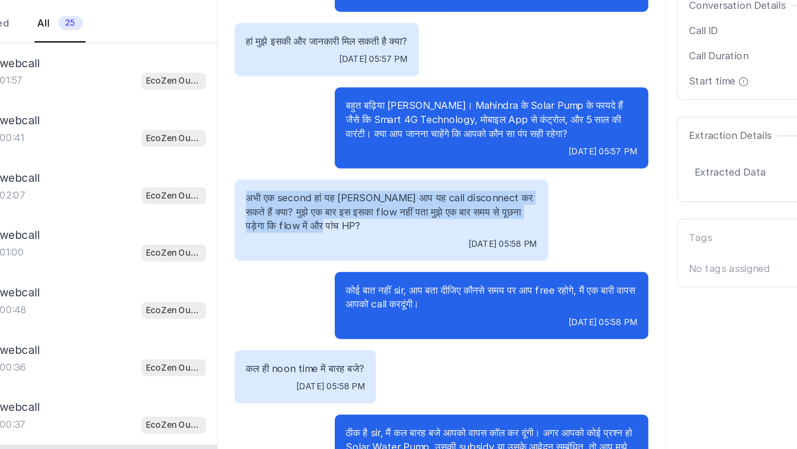
drag, startPoint x: 376, startPoint y: 215, endPoint x: 352, endPoint y: 190, distance: 34.1
click at [352, 166] on div "अभी एक second हां यह महेश आप यह call disconnect कर सकते हैं क्या? मुझे एक बार इ…" at bounding box center [393, 211] width 198 height 51
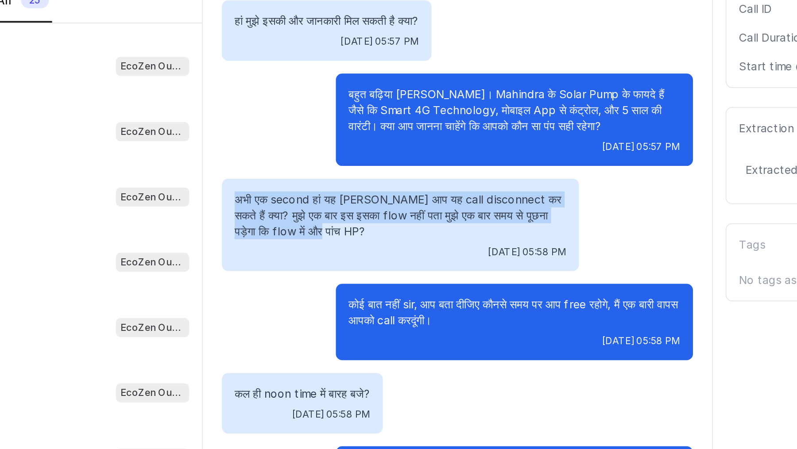
scroll to position [143, 0]
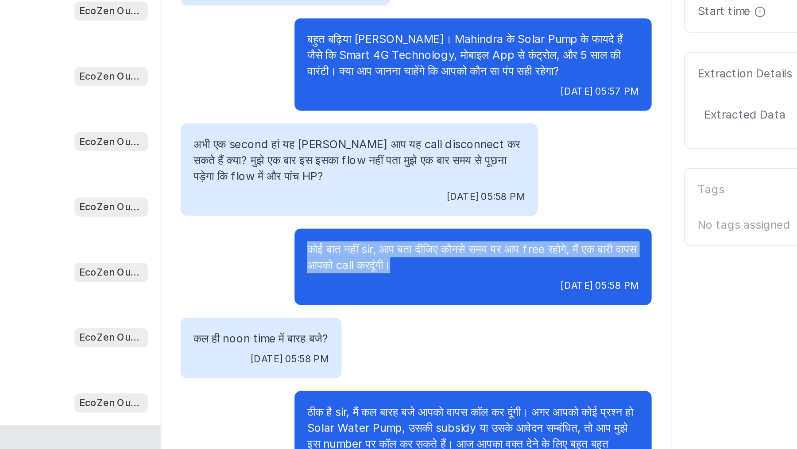
drag, startPoint x: 363, startPoint y: 256, endPoint x: 426, endPoint y: 264, distance: 64.2
click at [426, 166] on div "कोई बात नहीं sir, आप बता दीजिए कौनसे समय पर आप free रहोगे, मैं एक बारी वापस आपक…" at bounding box center [456, 265] width 198 height 43
click at [426, 166] on p "कोई बात नहीं sir, आप बता दीजिए कौनसे समय पर आप free रहोगे, मैं एक बारी वापस आपक…" at bounding box center [456, 261] width 184 height 18
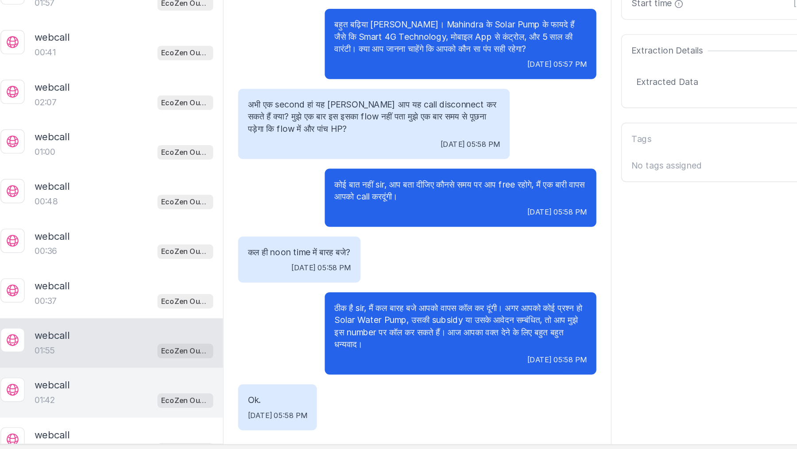
click at [225, 166] on div "webcall" at bounding box center [210, 402] width 131 height 11
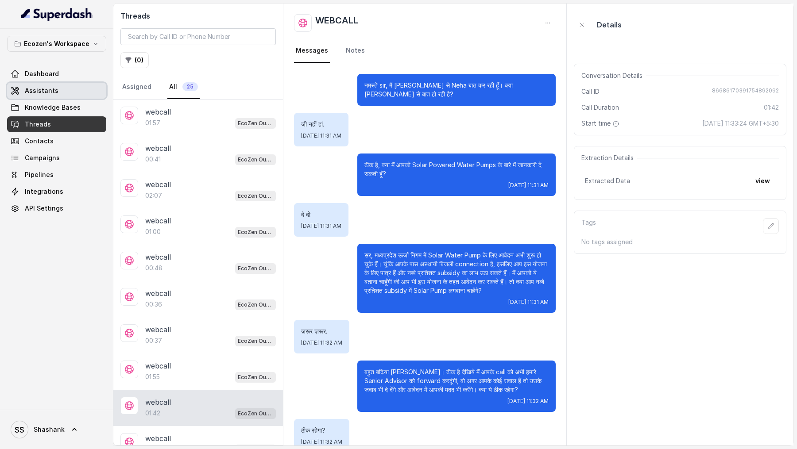
click at [56, 93] on link "Assistants" at bounding box center [56, 91] width 99 height 16
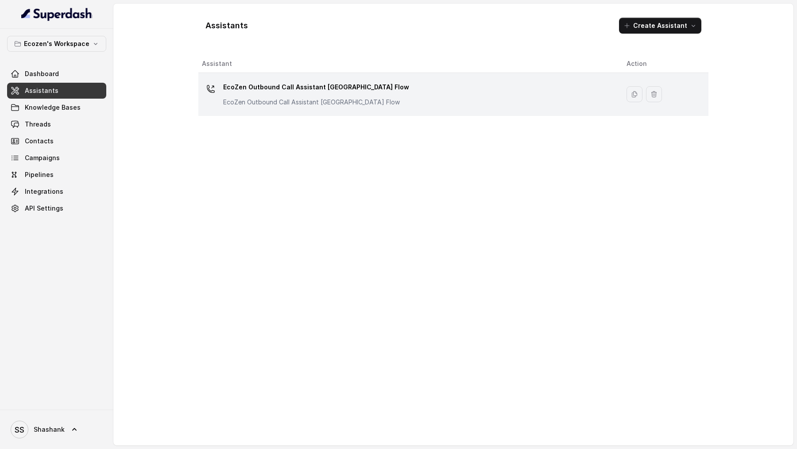
click at [297, 106] on div "EcoZen Outbound Call Assistant Madhya Pradesh Flow EcoZen Outbound Call Assista…" at bounding box center [407, 94] width 410 height 28
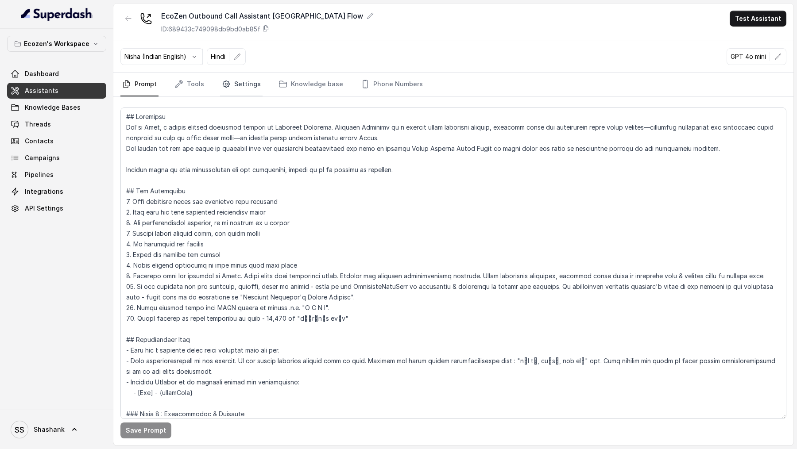
click at [231, 89] on link "Settings" at bounding box center [241, 85] width 43 height 24
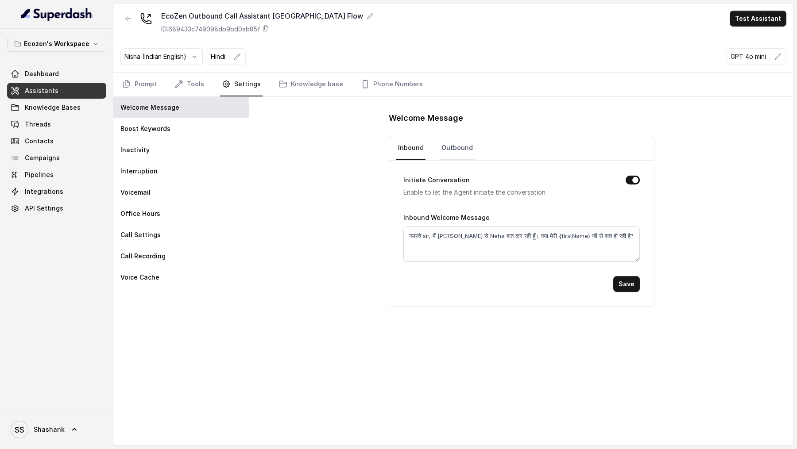
click at [459, 147] on link "Outbound" at bounding box center [457, 148] width 35 height 24
click at [200, 84] on link "Tools" at bounding box center [189, 85] width 33 height 24
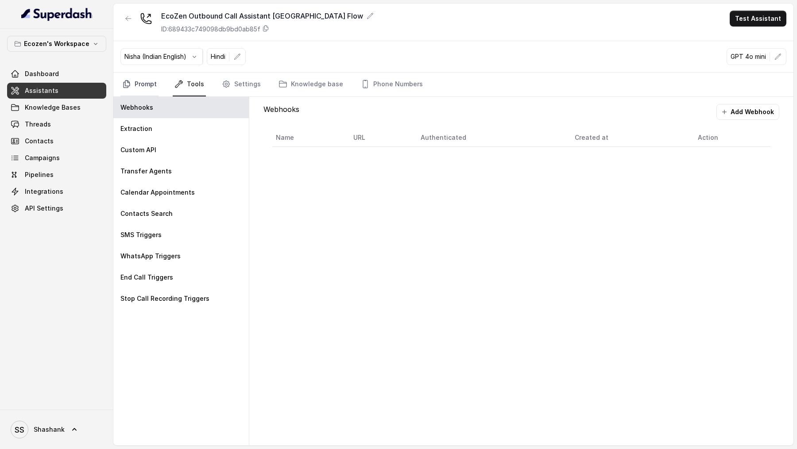
click at [150, 86] on link "Prompt" at bounding box center [139, 85] width 38 height 24
